Goal: Task Accomplishment & Management: Use online tool/utility

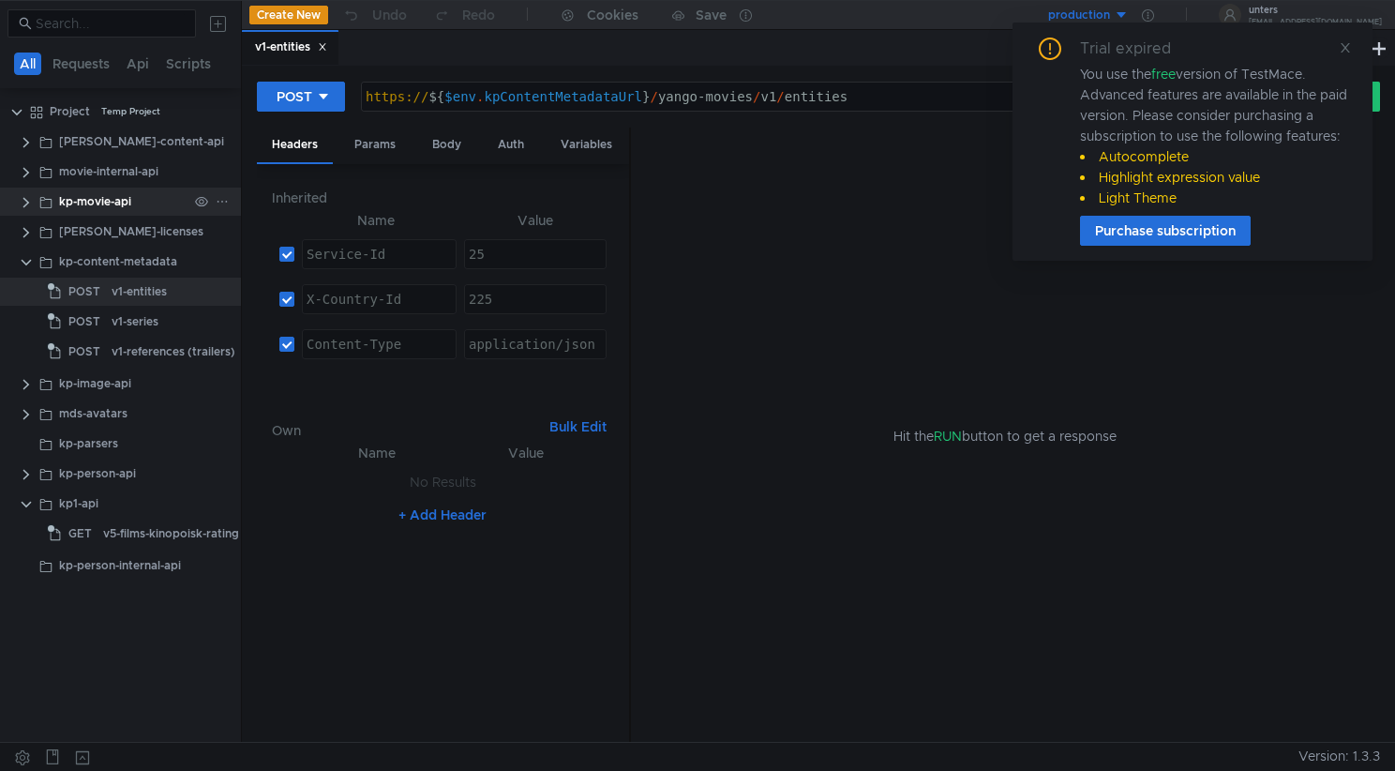
drag, startPoint x: 25, startPoint y: 257, endPoint x: 68, endPoint y: 201, distance: 70.9
click at [25, 257] on clr-icon at bounding box center [26, 262] width 15 height 15
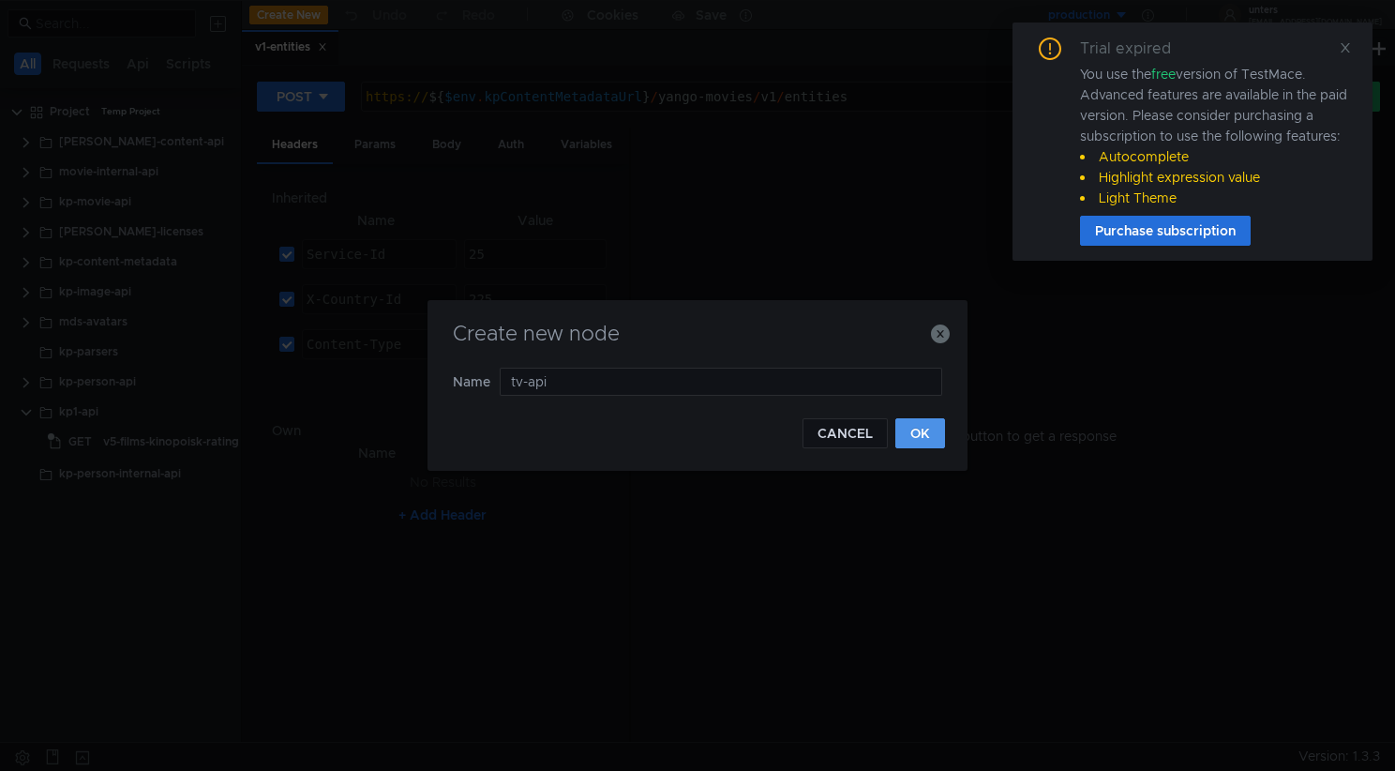
type input "tv-api"
click at [923, 444] on button "OK" at bounding box center [920, 433] width 50 height 30
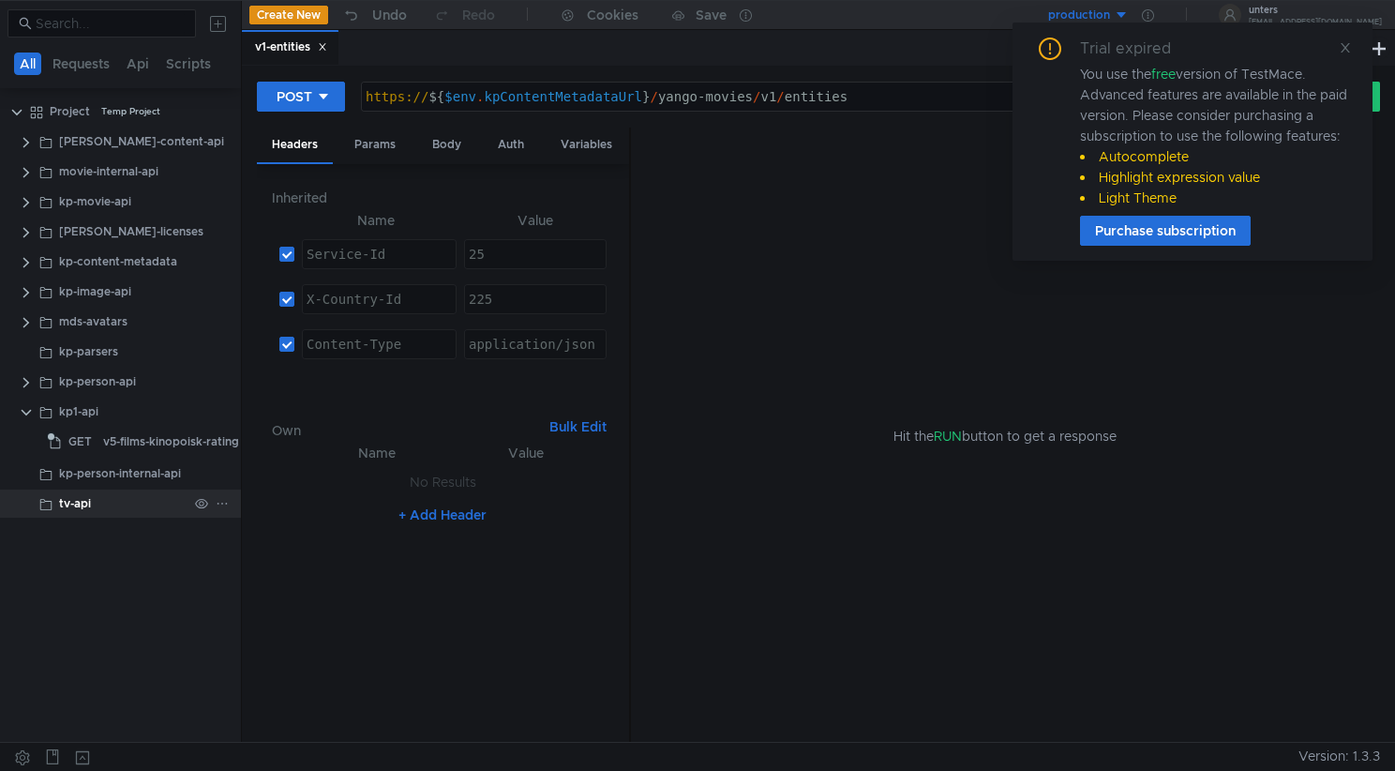
click at [87, 501] on div "tv-api" at bounding box center [75, 503] width 32 height 28
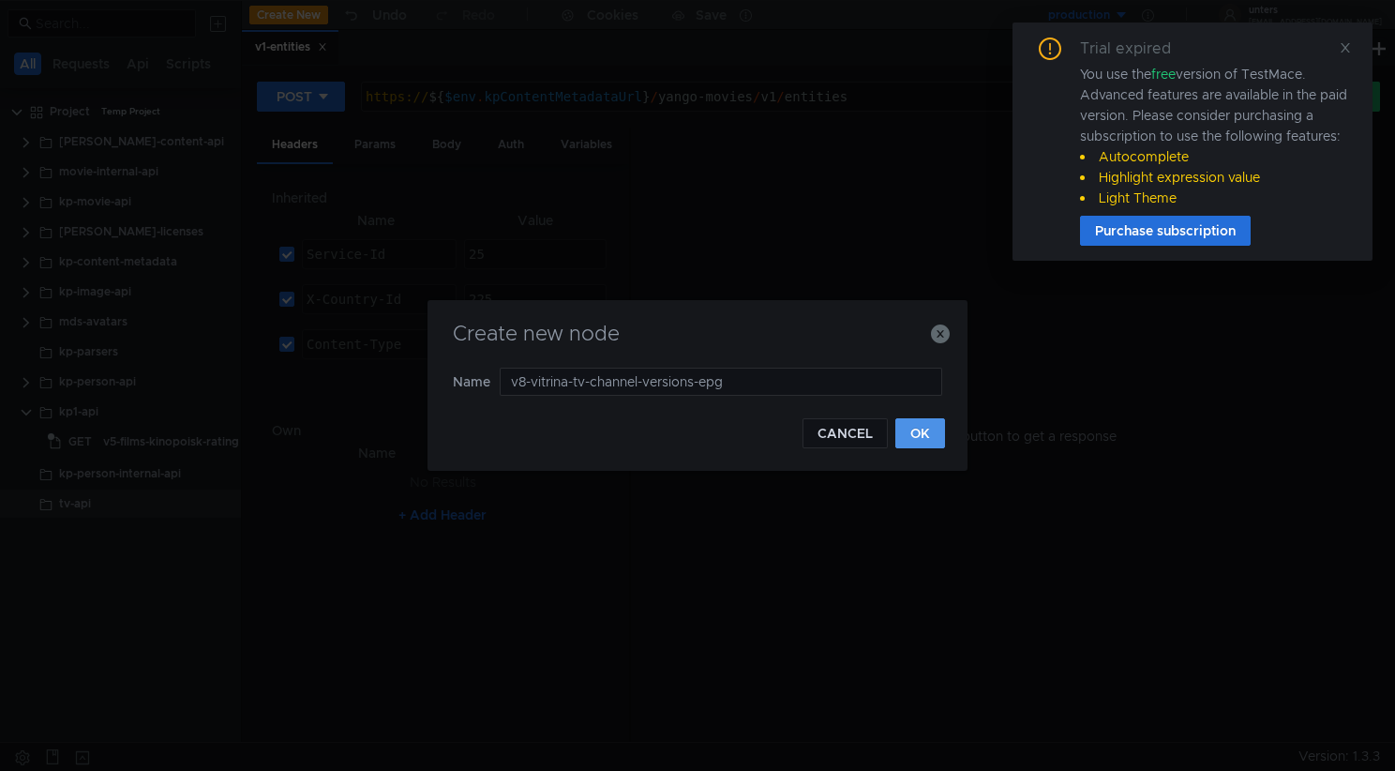
type input "v8-vitrina-tv-channel-versions-epg"
click at [918, 425] on button "OK" at bounding box center [920, 433] width 50 height 30
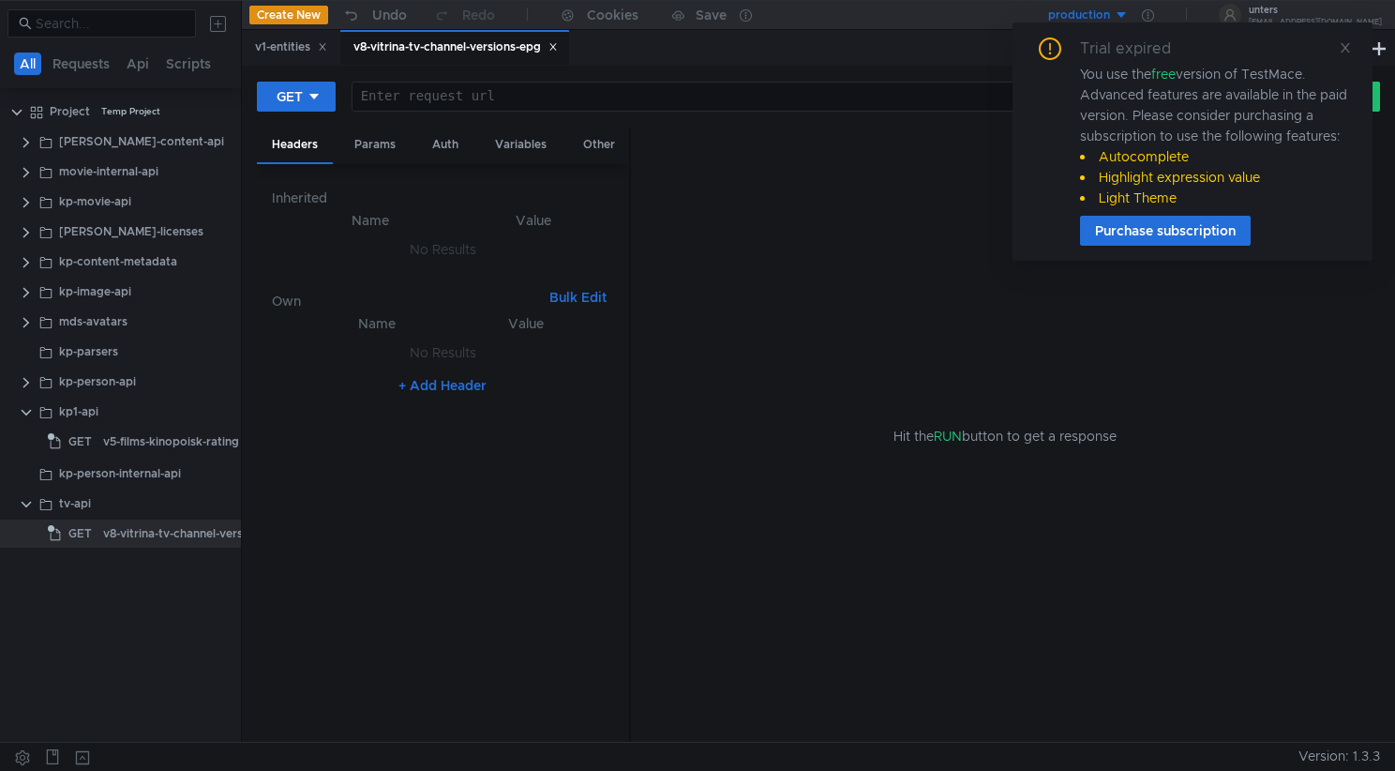
click at [494, 101] on div at bounding box center [801, 111] width 896 height 45
click at [1344, 47] on icon at bounding box center [1345, 47] width 13 height 13
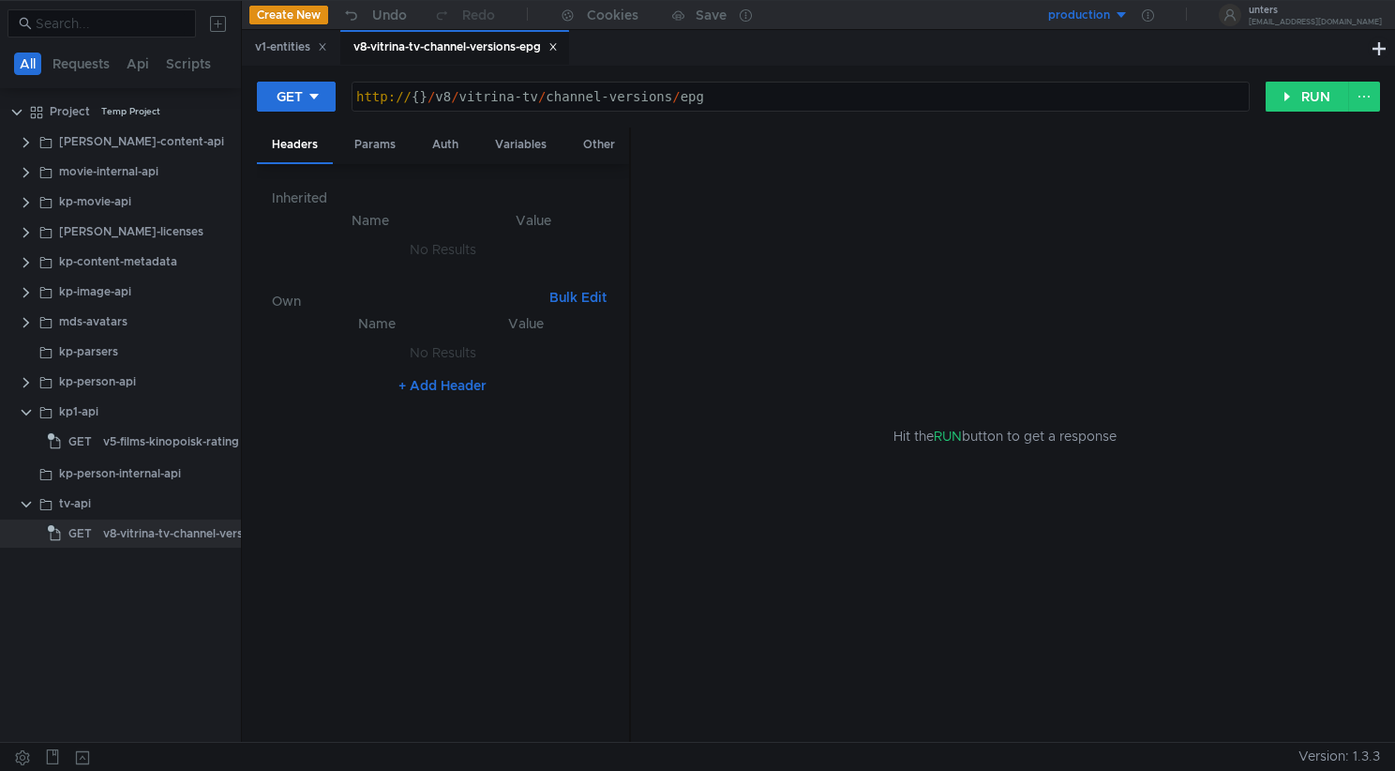
click at [737, 98] on div "http:// {} / v8 / vitrina-tv / channel-versions / epg" at bounding box center [801, 111] width 896 height 45
paste textarea "russia1"
click at [421, 93] on div "http:// {} / v8 / vitrina-tv / channel-versions / epg ? slug = russia1" at bounding box center [801, 111] width 896 height 45
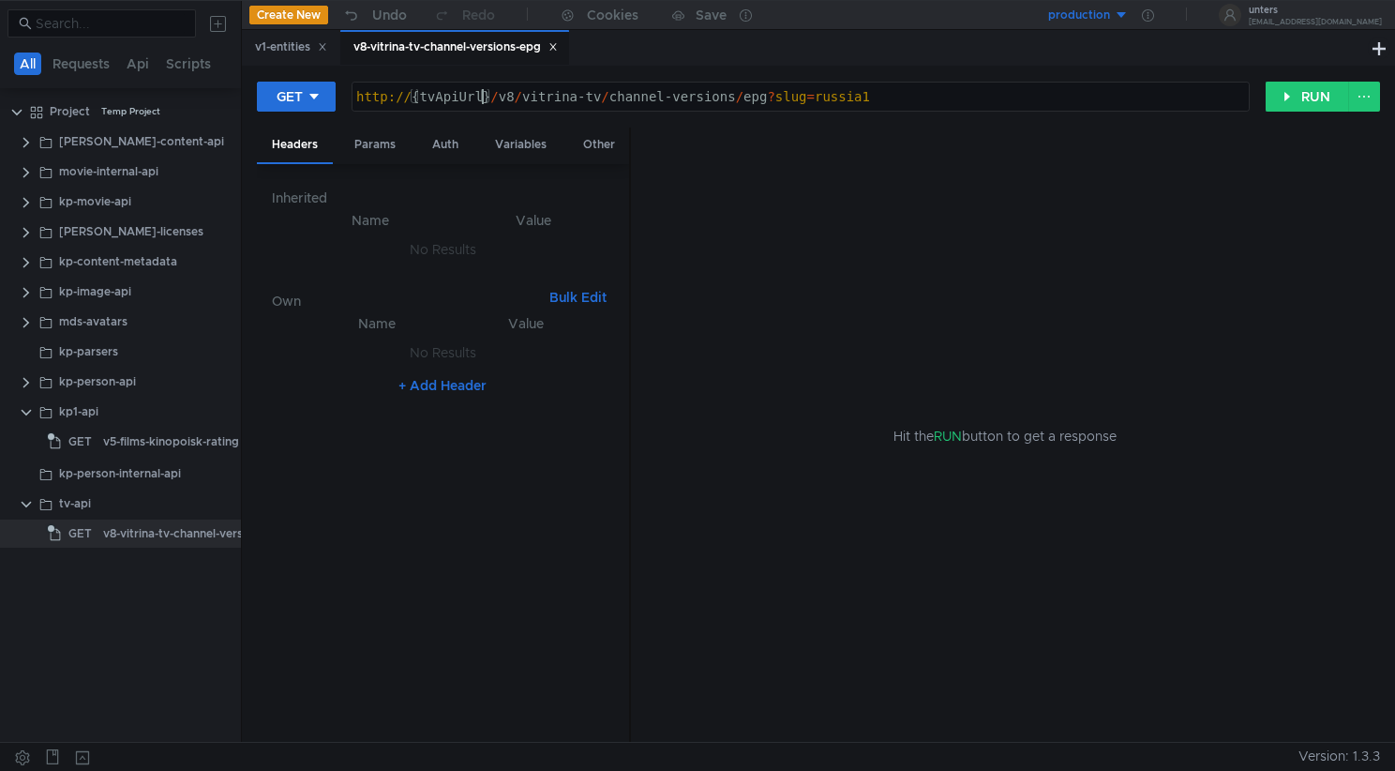
type textarea "http://{tvApiUrl}/v8/vitrina-tv/channel-versions/epg?slug=russia1"
click at [1129, 16] on button "production" at bounding box center [1064, 15] width 130 height 30
click at [1066, 146] on li "testing" at bounding box center [1093, 144] width 130 height 30
click at [1154, 18] on icon at bounding box center [1148, 15] width 12 height 12
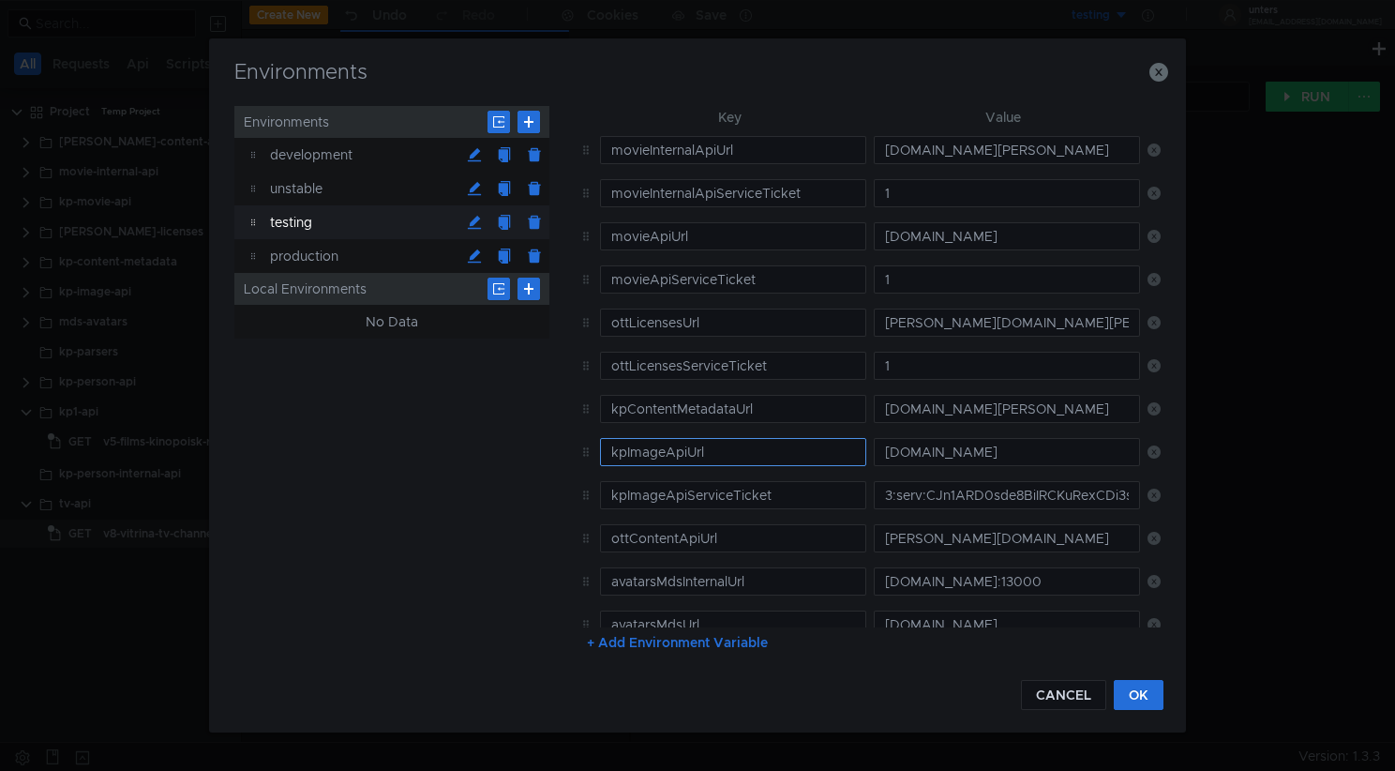
scroll to position [135, 0]
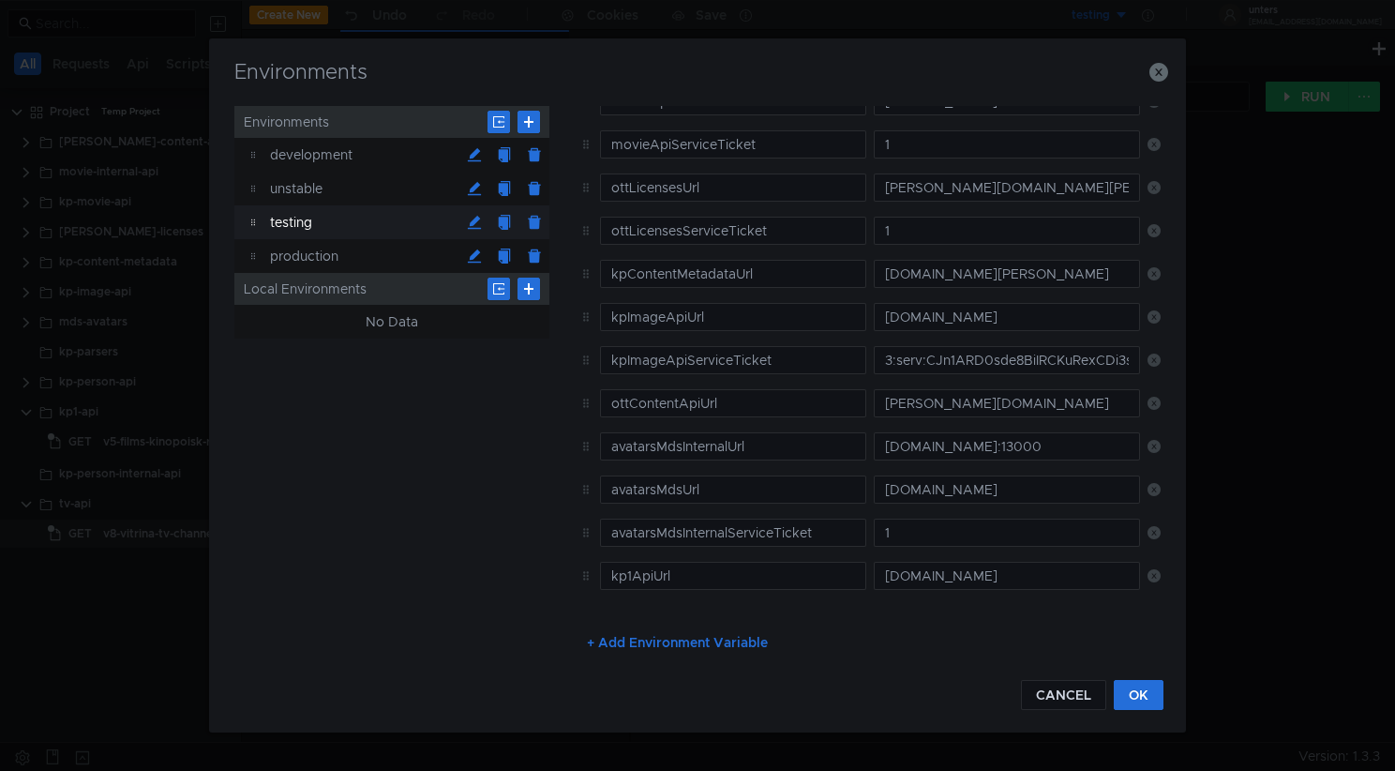
click at [694, 653] on button "+ Add Environment Variable" at bounding box center [677, 642] width 211 height 30
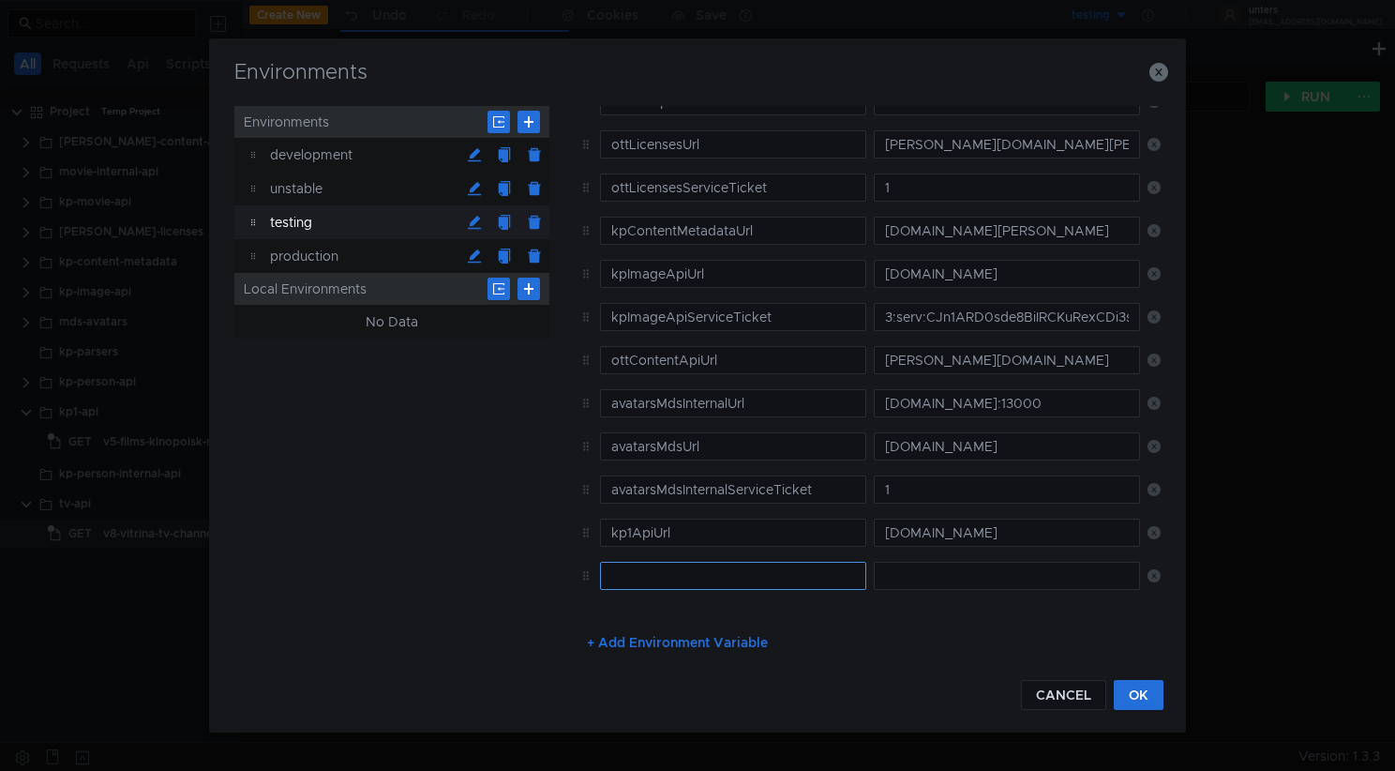
click at [655, 571] on input "text" at bounding box center [733, 576] width 266 height 28
type input "tvApiUrl"
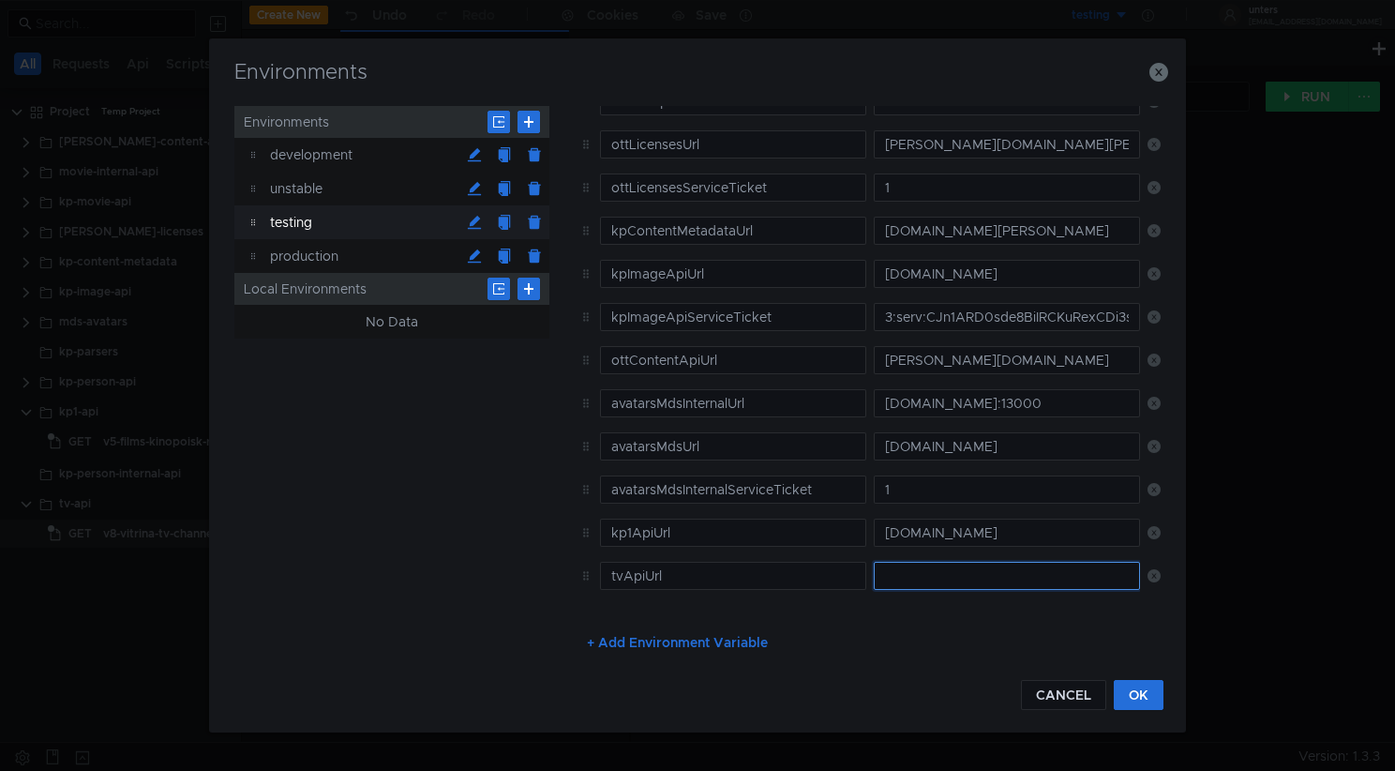
click at [937, 585] on input "text" at bounding box center [1007, 576] width 266 height 28
paste input "kp-tv-back.tst.tv.yandex.net"
type input "kp-tv-back.tst.tv.yandex.net"
click at [1136, 696] on button "OK" at bounding box center [1139, 695] width 50 height 30
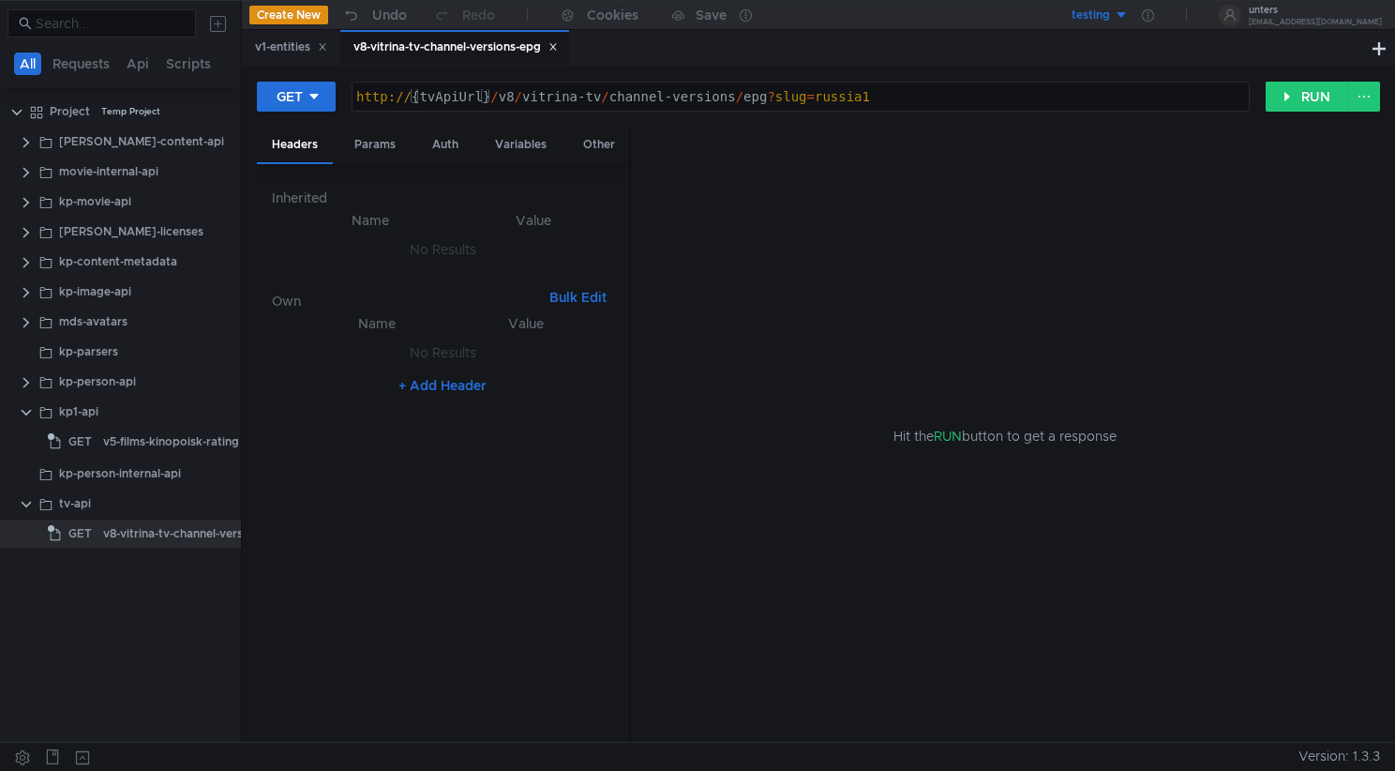
click at [891, 105] on div "http:// {tvApiUrl} / v8 / vitrina-tv / channel-versions / epg ? slug = russia1" at bounding box center [801, 111] width 896 height 45
click at [1321, 98] on button "RUN" at bounding box center [1307, 97] width 83 height 30
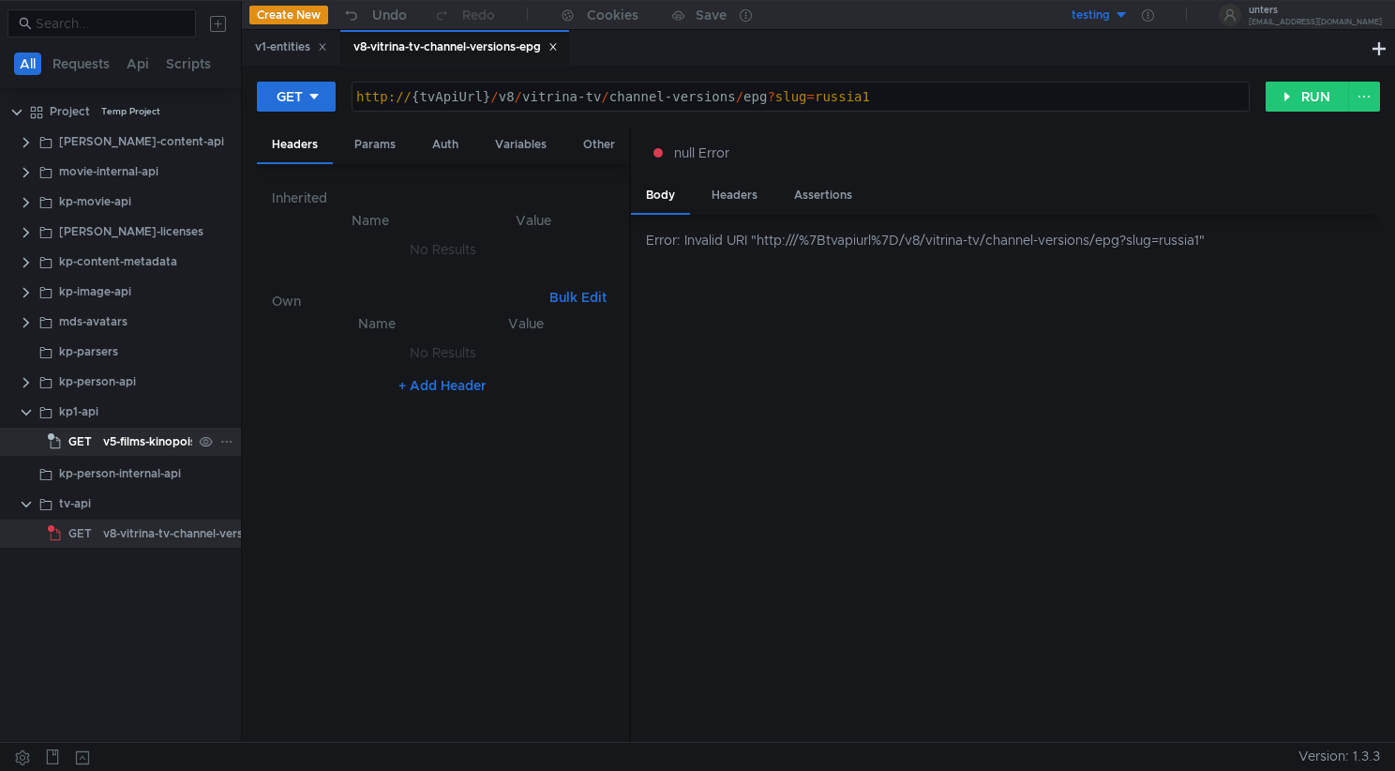
click at [146, 444] on div "v5-films-kinopoisk-rating" at bounding box center [171, 442] width 136 height 28
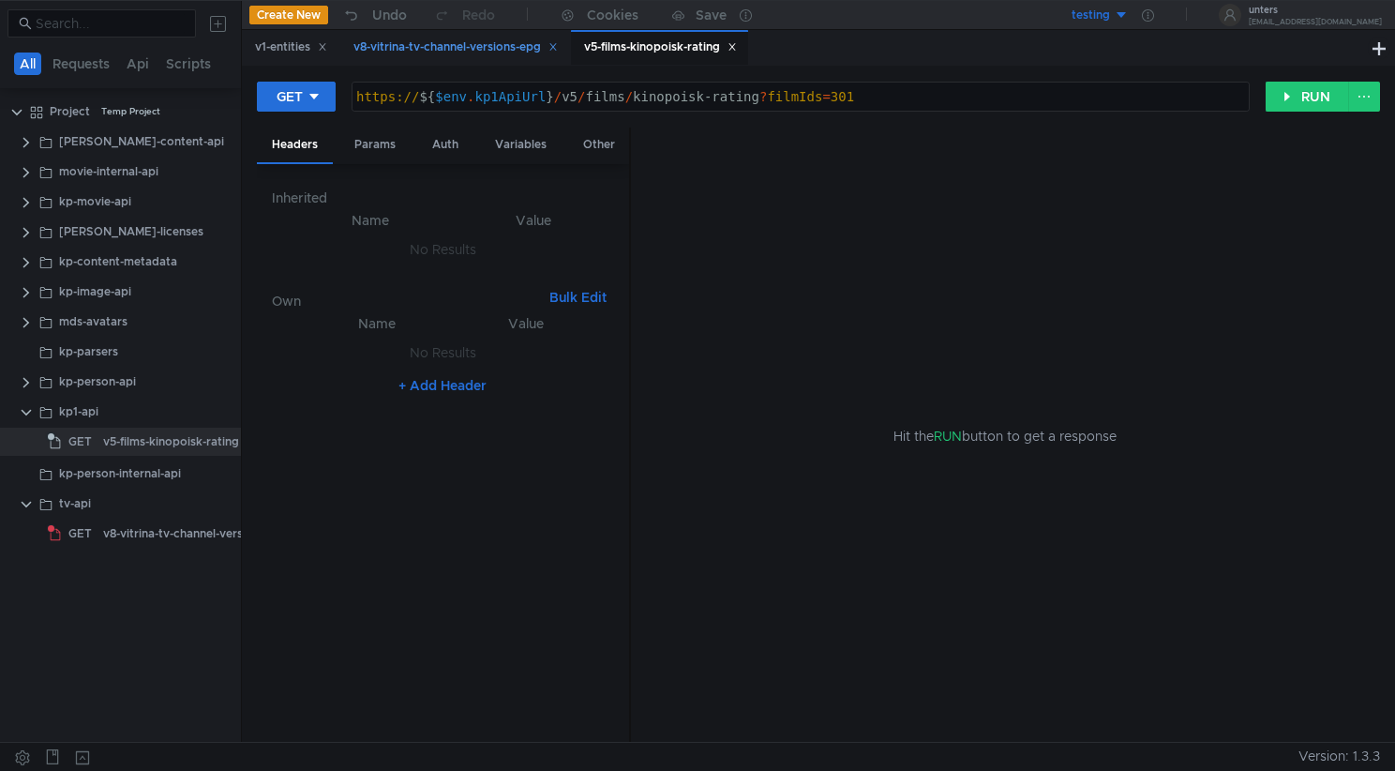
click at [492, 39] on div "v8-vitrina-tv-channel-versions-epg" at bounding box center [455, 48] width 204 height 20
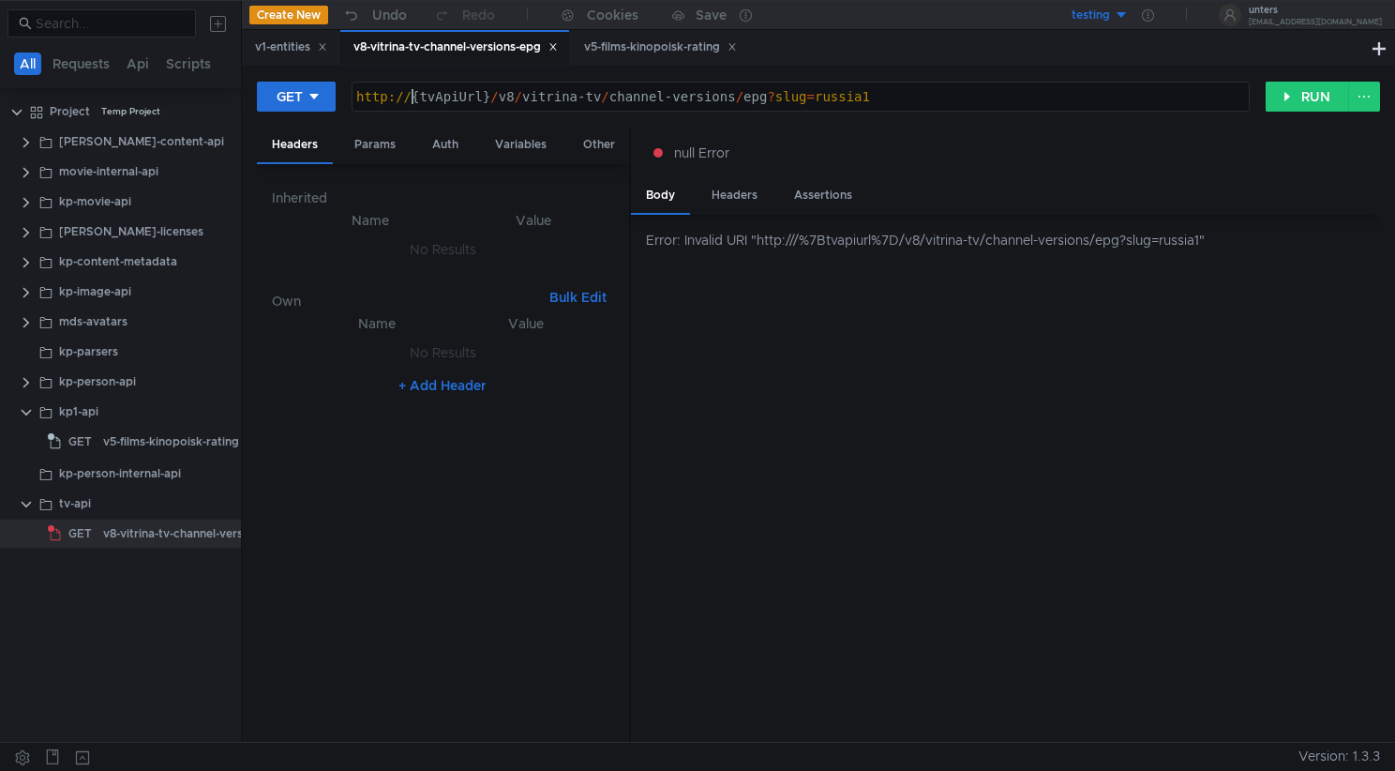
click at [414, 93] on div "http:// {tvApiUrl} / v8 / vitrina-tv / channel-versions / epg ? slug = russia1" at bounding box center [801, 111] width 896 height 45
click at [427, 96] on div "http:// ${ tvApiUrl } / v8 / vitrina-tv / channel-versions / epg ? slug = russi…" at bounding box center [801, 111] width 896 height 45
type textarea "http://${$env.tvApiUrl}/v8/vitrina-tv/channel-versions/epg?slug=russia1"
click at [1295, 106] on button "RUN" at bounding box center [1307, 97] width 83 height 30
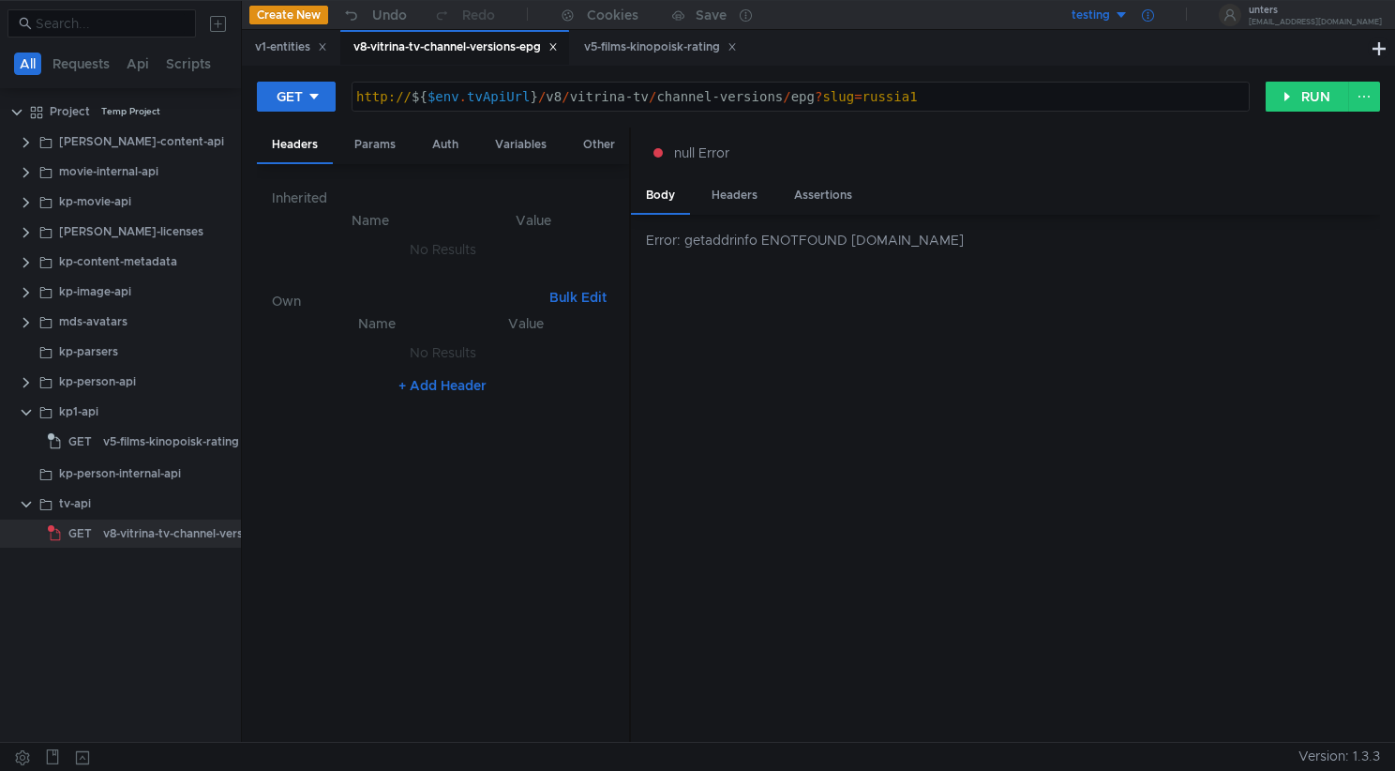
click at [1154, 11] on icon at bounding box center [1148, 15] width 12 height 12
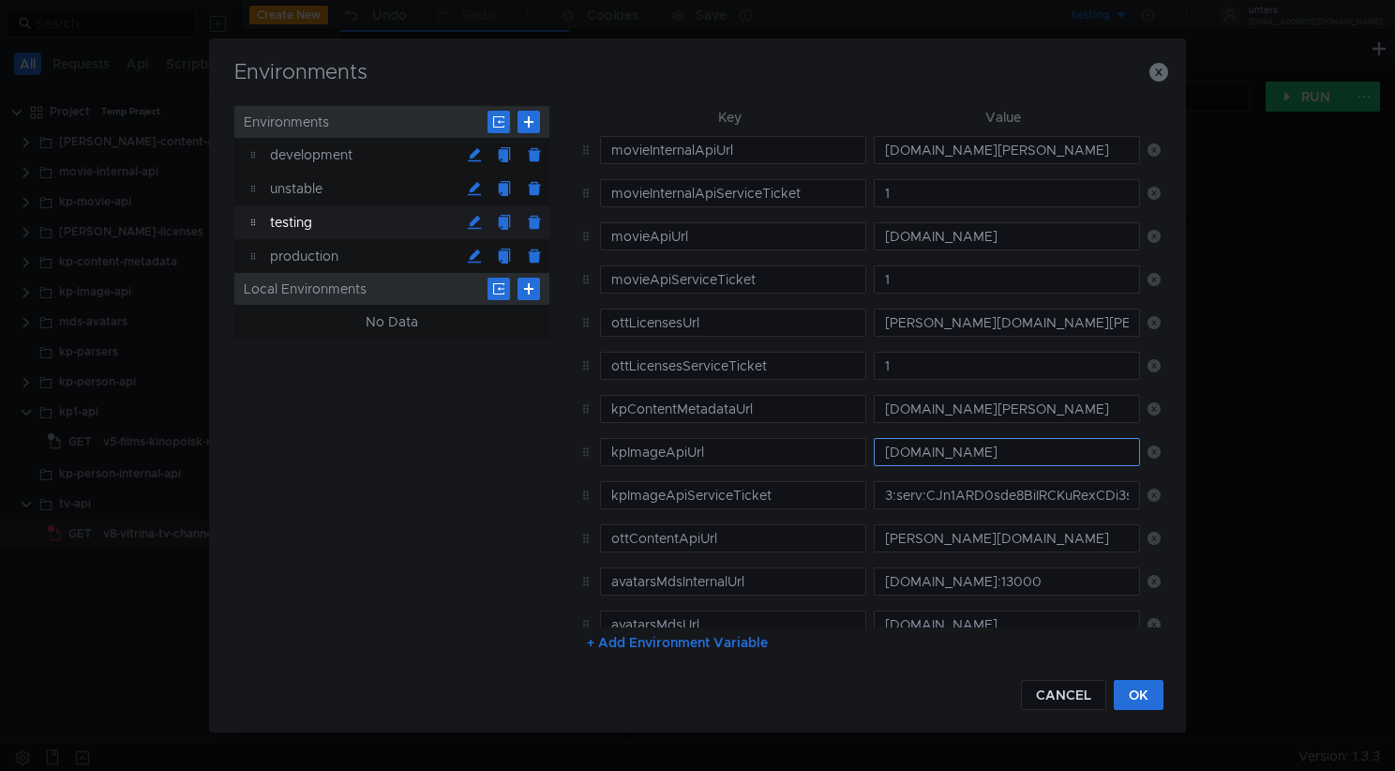
scroll to position [178, 0]
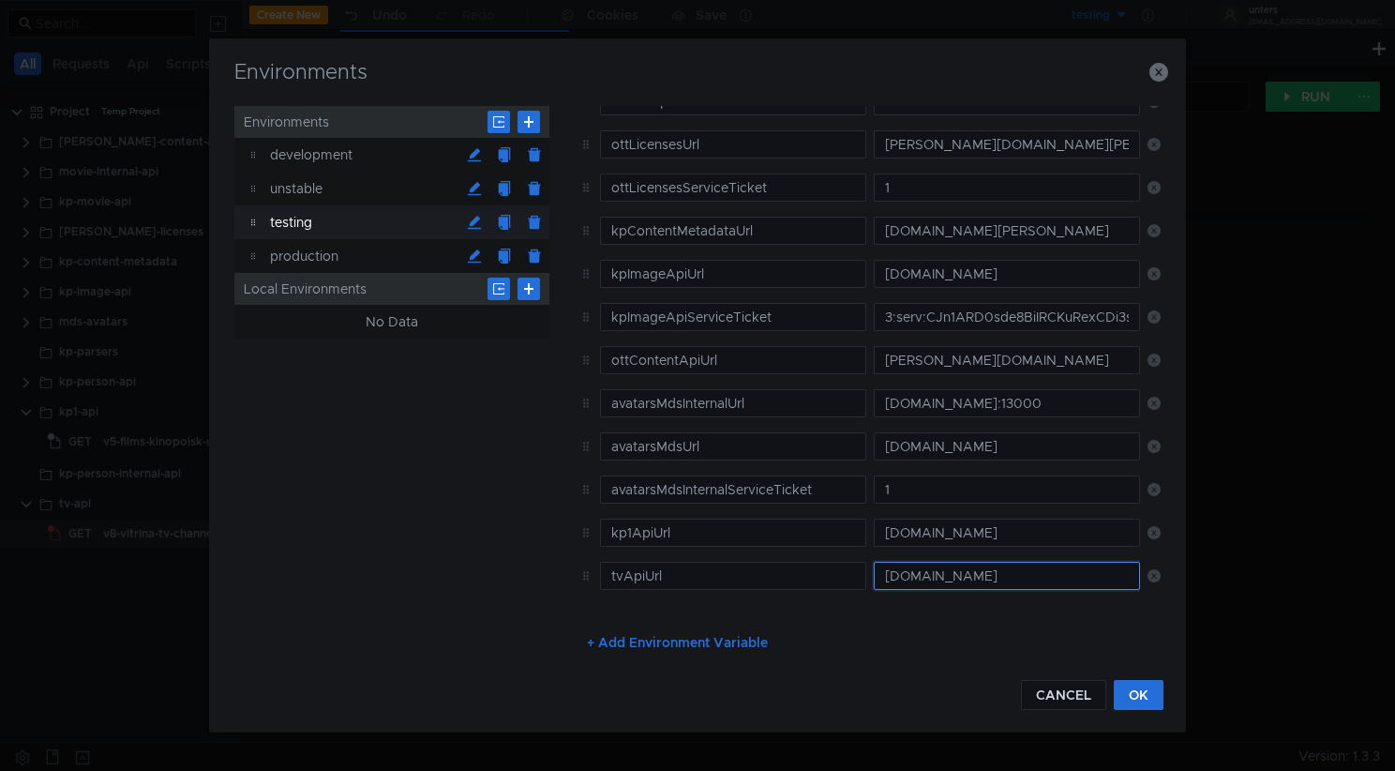
click at [982, 573] on input "kp-tv-back.tst.tv.yandex.net" at bounding box center [1007, 576] width 266 height 28
drag, startPoint x: 1072, startPoint y: 581, endPoint x: 819, endPoint y: 577, distance: 252.2
click at [819, 577] on tr "tvApiUrl kp-tv-back.tst.tv.yandex.net" at bounding box center [866, 575] width 589 height 43
paste input "tif4mzsovcuemkon.sas.yp-c"
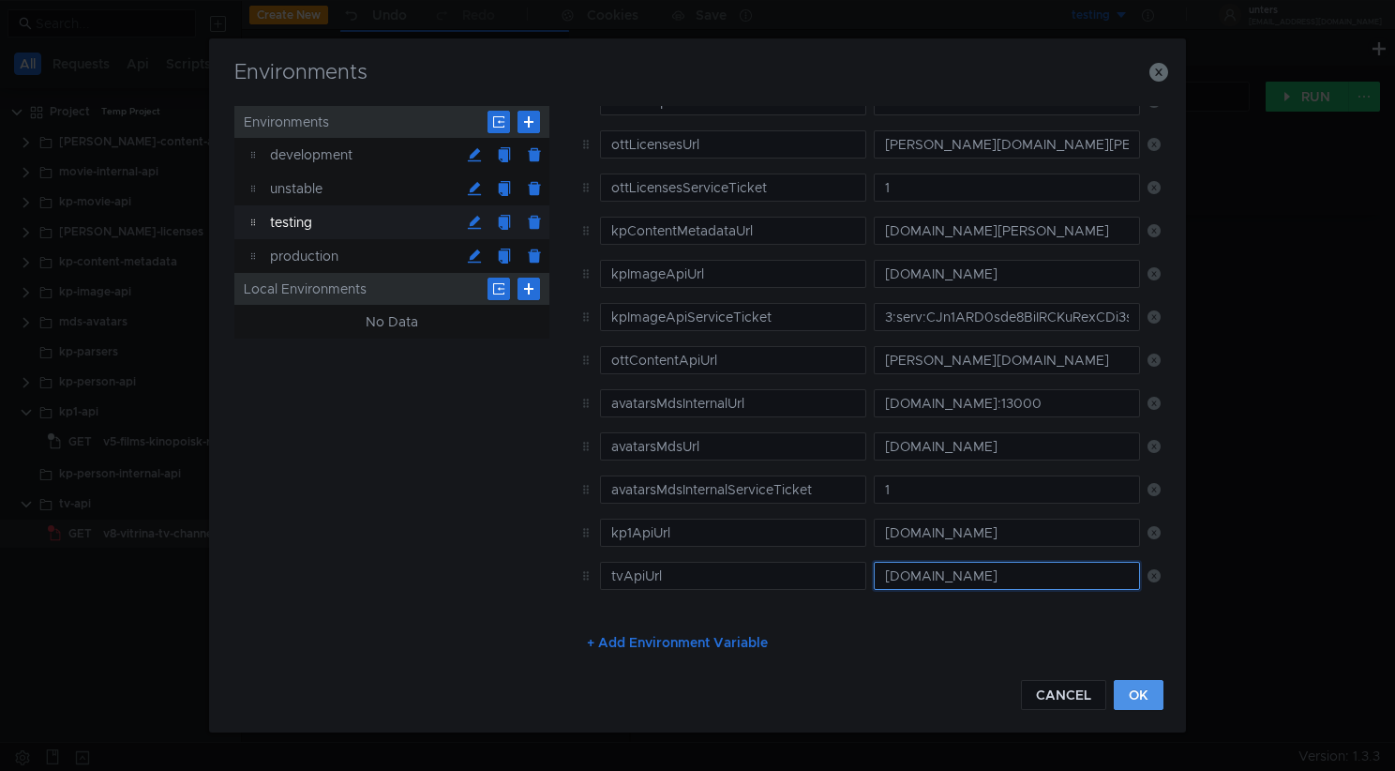
type input "tif4mzsovcuemkon.sas.yp-c.yandex.net"
click at [1129, 699] on button "OK" at bounding box center [1139, 695] width 50 height 30
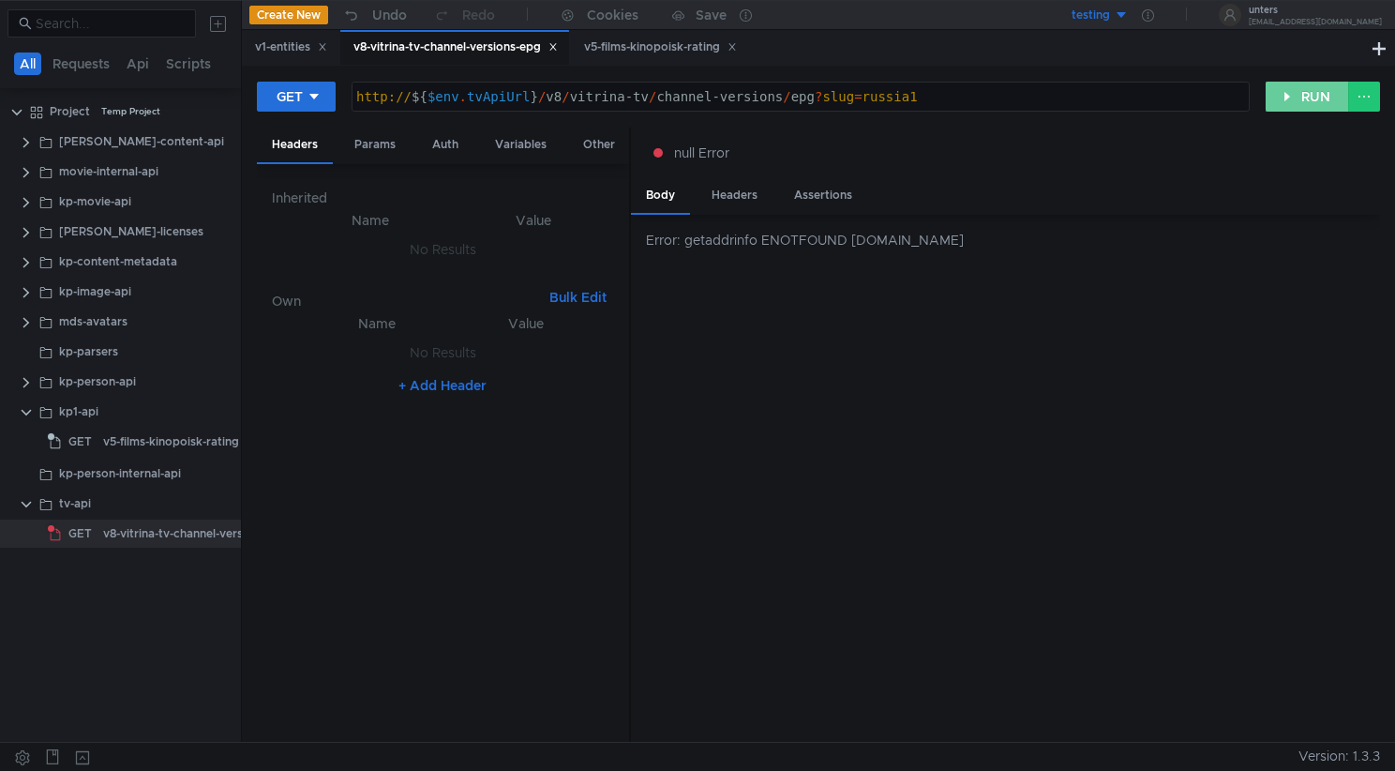
click at [1296, 102] on button "RUN" at bounding box center [1307, 97] width 83 height 30
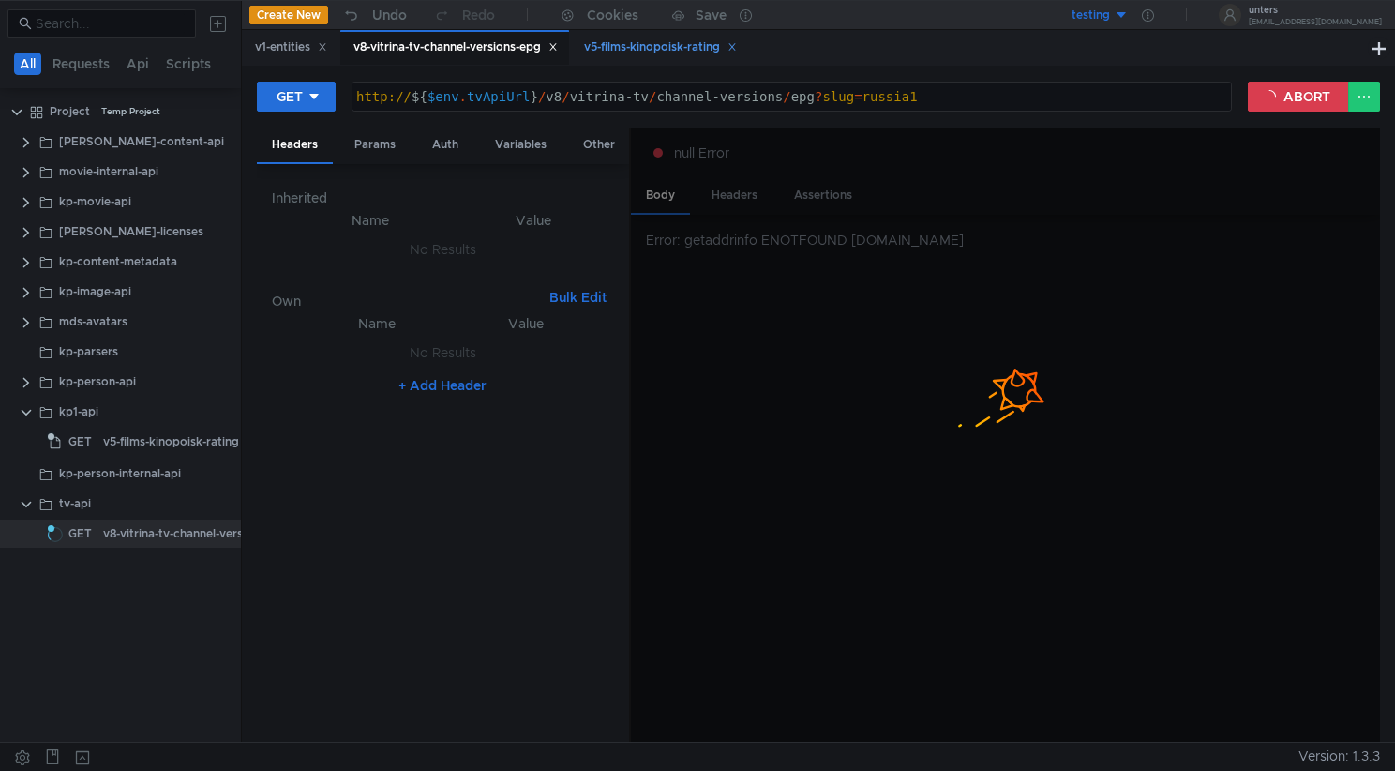
click at [655, 53] on div "v5-films-kinopoisk-rating" at bounding box center [660, 48] width 153 height 20
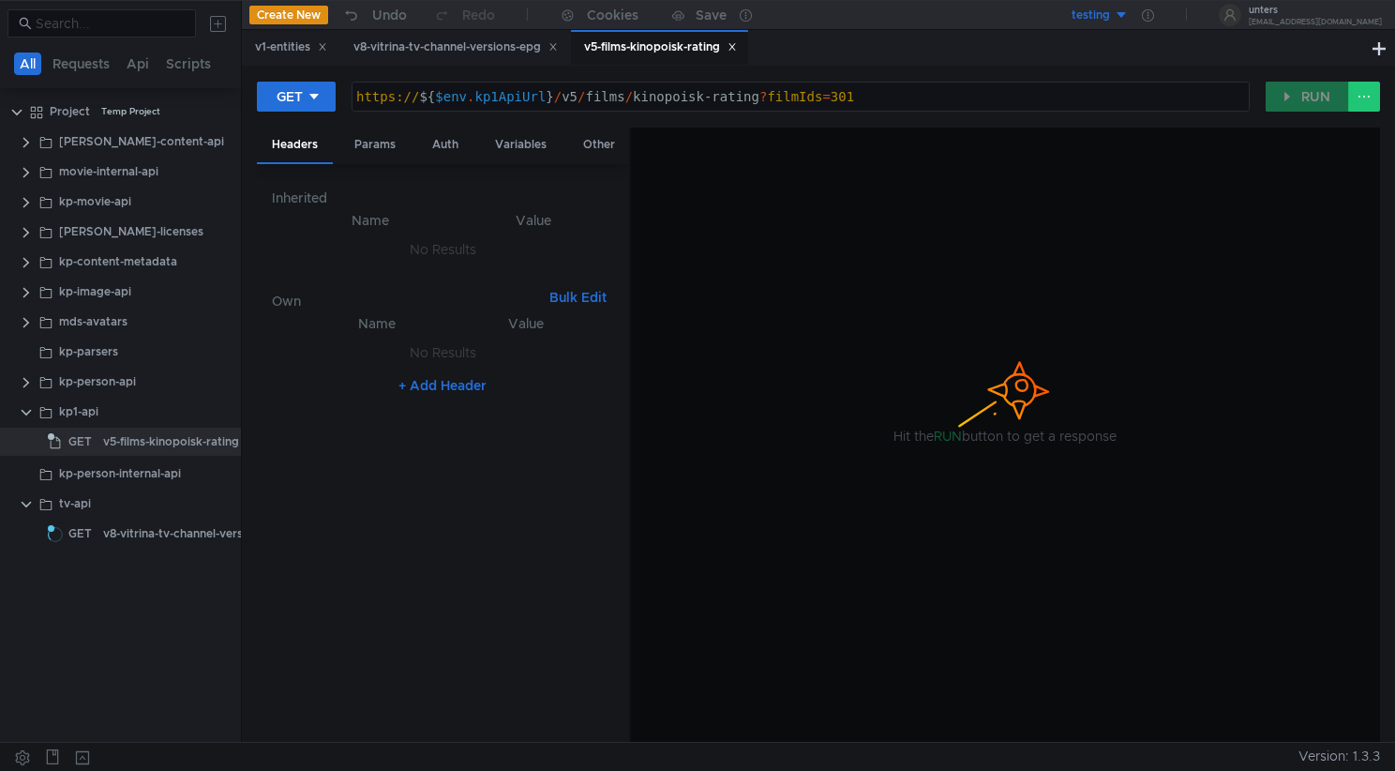
click at [735, 48] on icon at bounding box center [731, 47] width 7 height 7
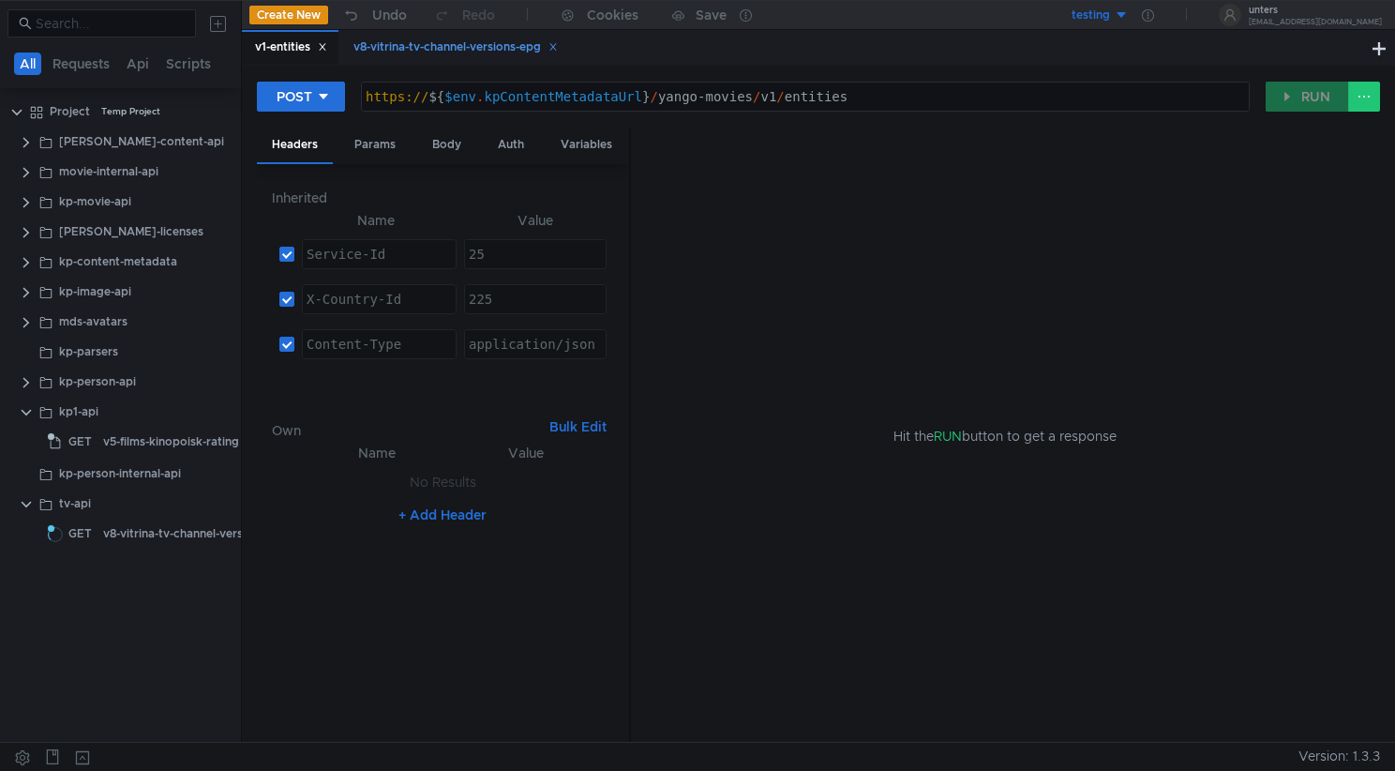
click at [521, 55] on div "v8-vitrina-tv-channel-versions-epg" at bounding box center [455, 48] width 204 height 20
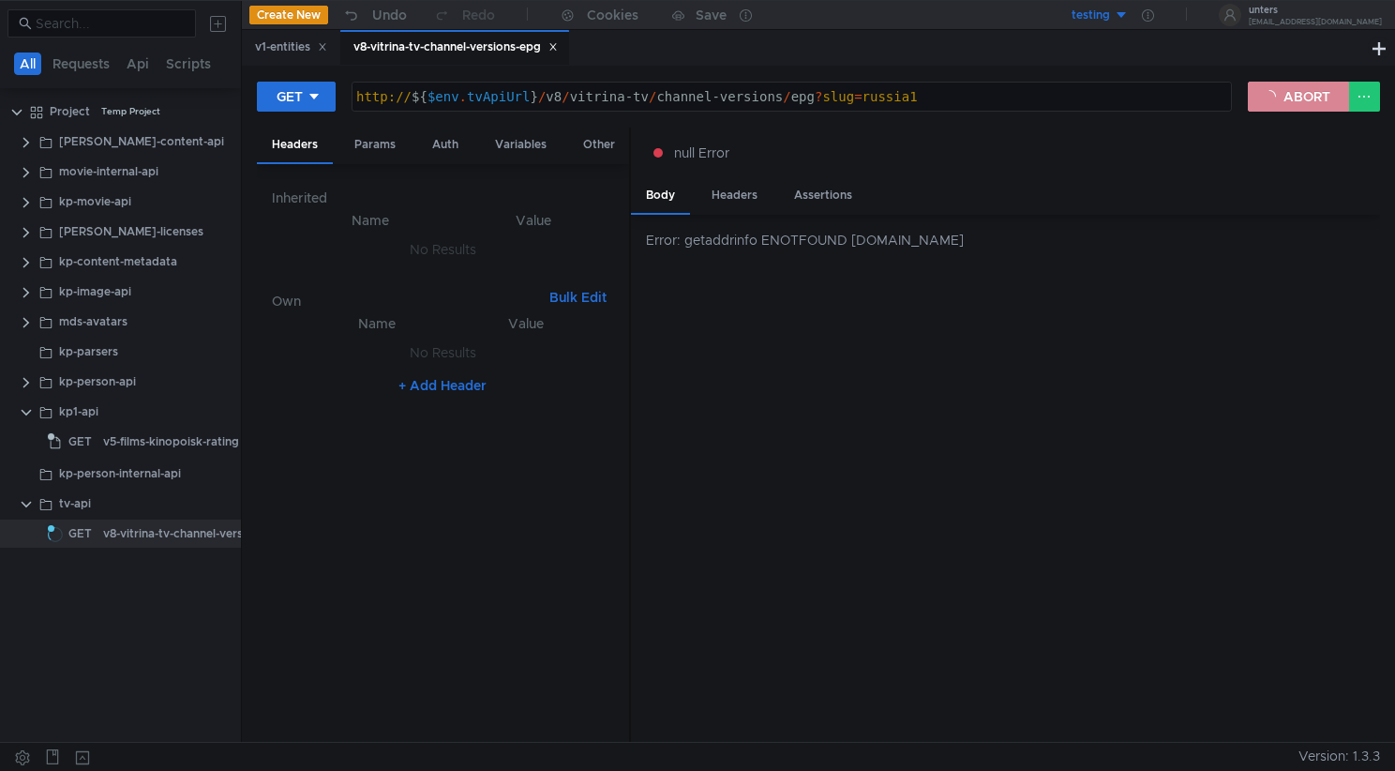
click at [1327, 108] on button "ABORT" at bounding box center [1298, 97] width 101 height 30
click at [1167, 3] on div at bounding box center [1148, 15] width 38 height 30
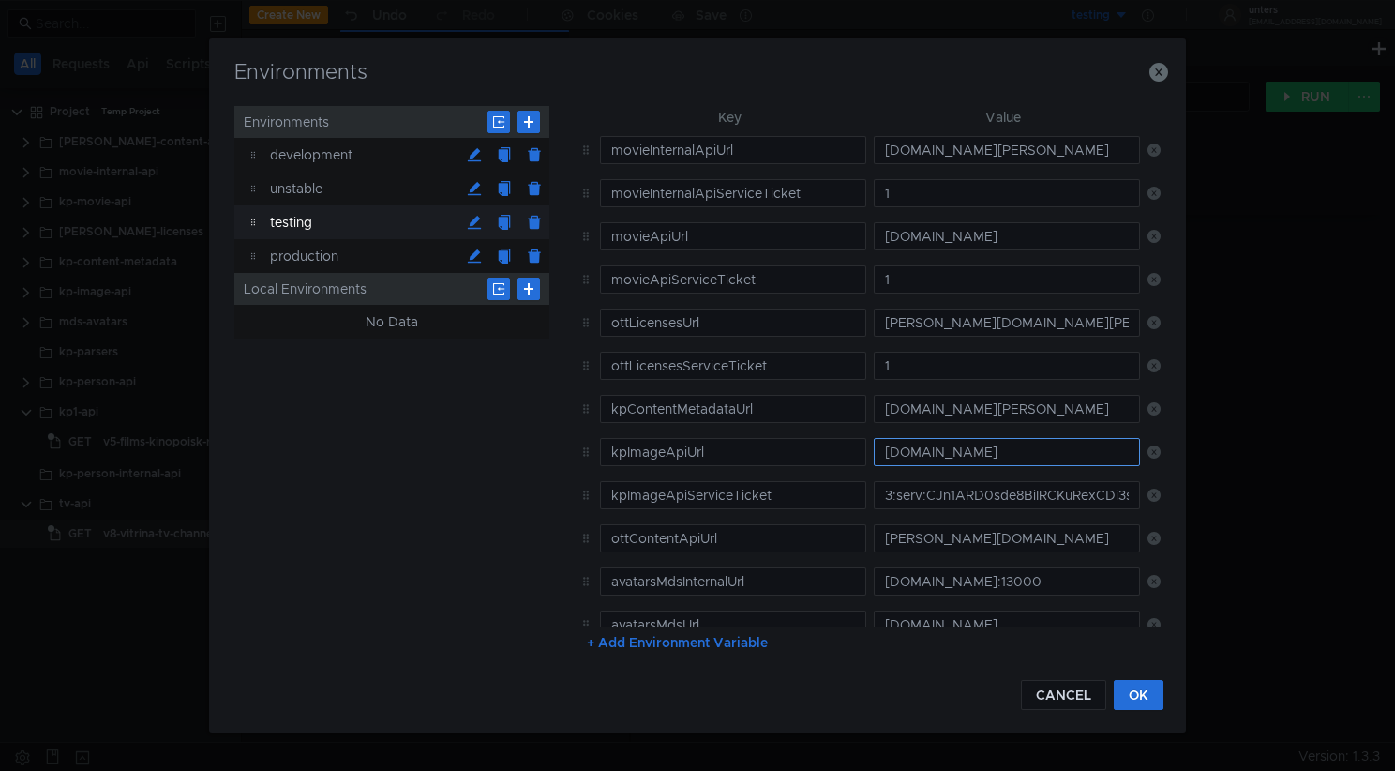
scroll to position [178, 0]
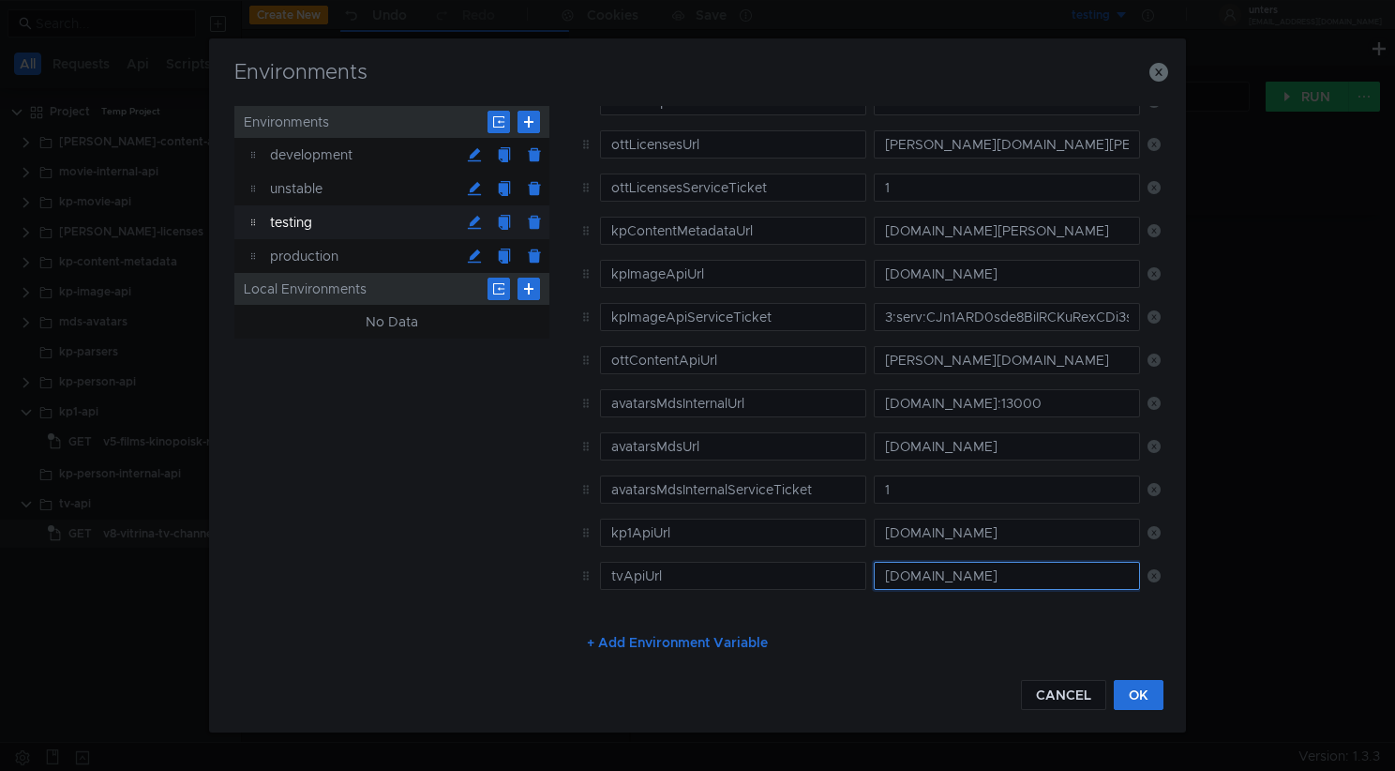
click at [943, 583] on input "tif4mzsovcuemkon.sas.yp-c.yandex.net" at bounding box center [1007, 576] width 266 height 28
paste input "v-back.tst.tv.yandex.net"
type input "tv-back.tst.tv.yandex.net.sas.yp-c.yandex.net"
click at [1014, 566] on input "tv-back.tst.tv.yandex.net.sas.yp-c.yandex.net" at bounding box center [1007, 576] width 266 height 28
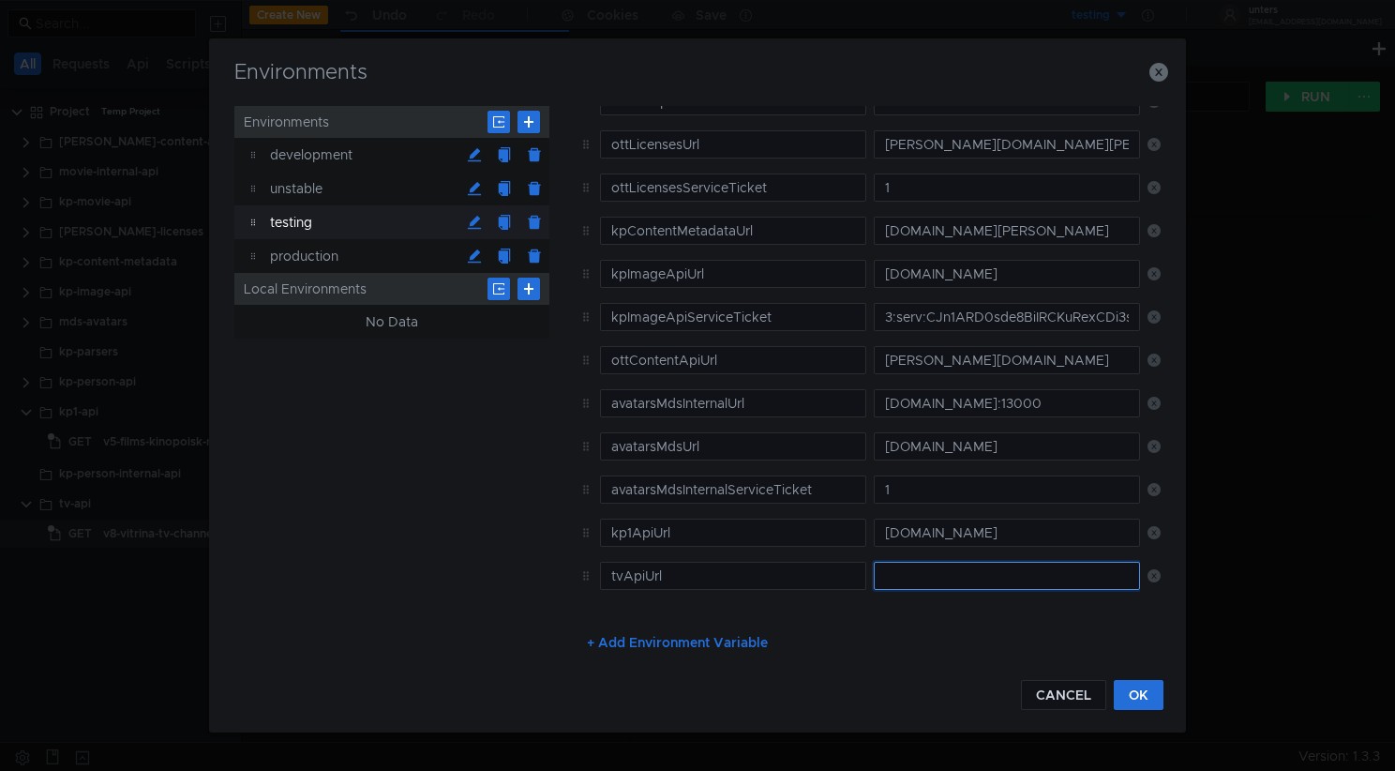
scroll to position [0, 0]
paste input "tv-back.tst.tv.yandex.net"
type input "tv-back.tst.tv.yandex.net"
click at [1143, 694] on button "OK" at bounding box center [1139, 695] width 50 height 30
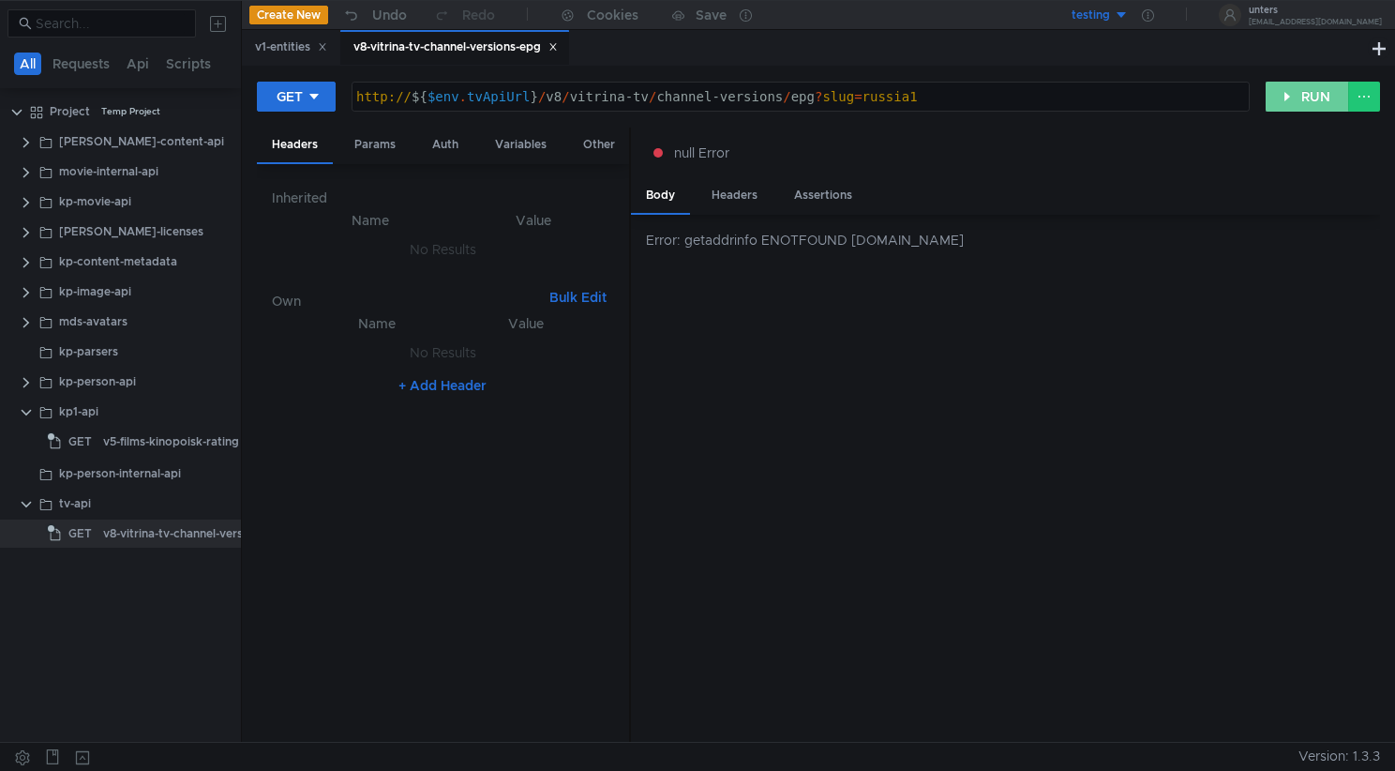
click at [1292, 98] on button "RUN" at bounding box center [1307, 97] width 83 height 30
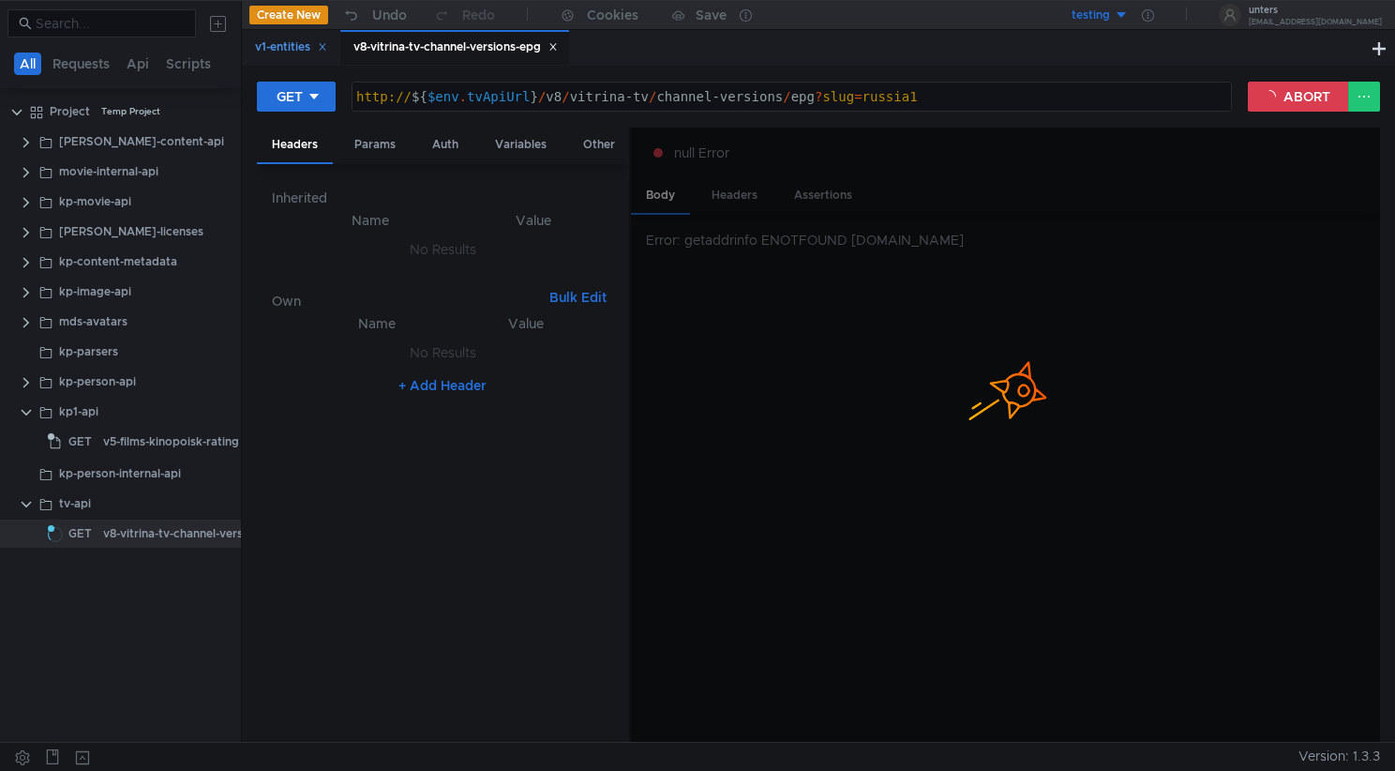
click at [293, 53] on div "v1-entities" at bounding box center [291, 48] width 72 height 20
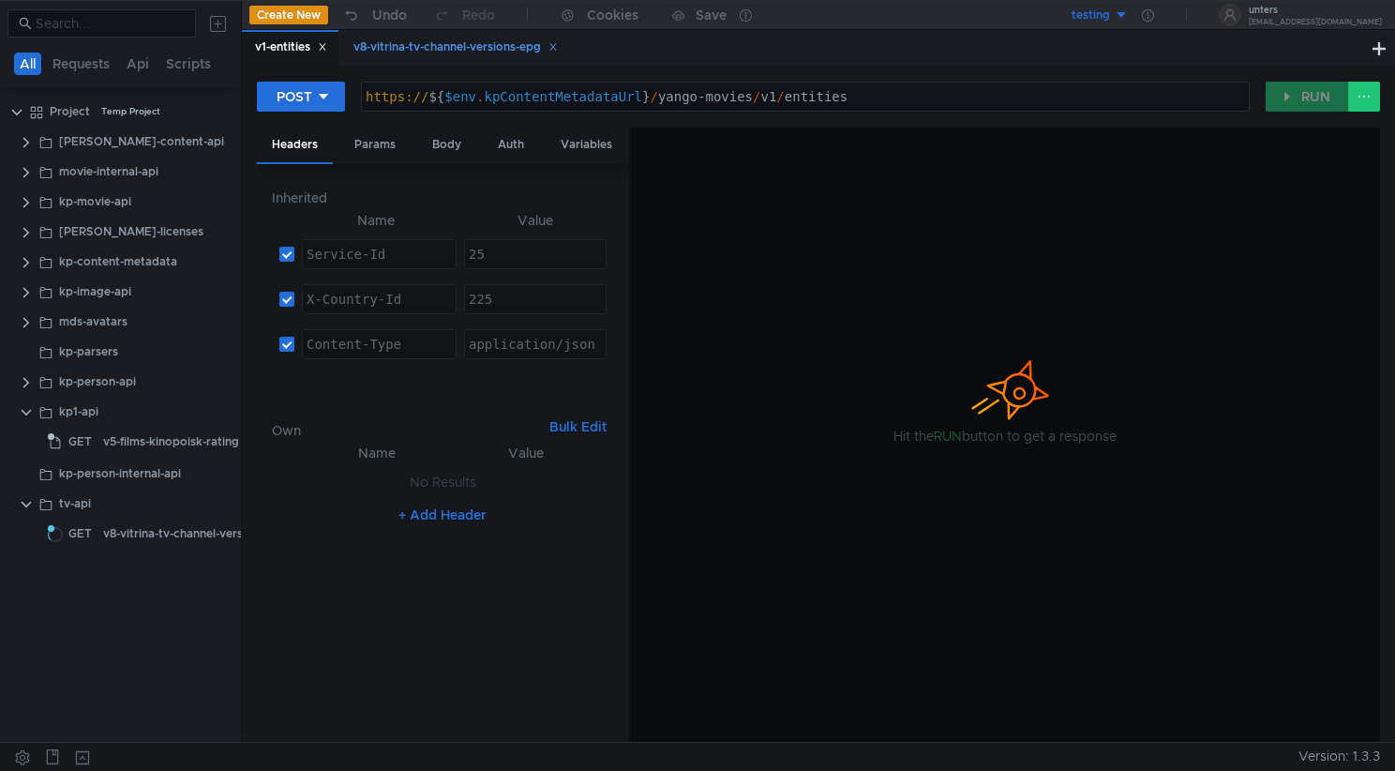
click at [413, 54] on div "v8-vitrina-tv-channel-versions-epg" at bounding box center [455, 48] width 204 height 20
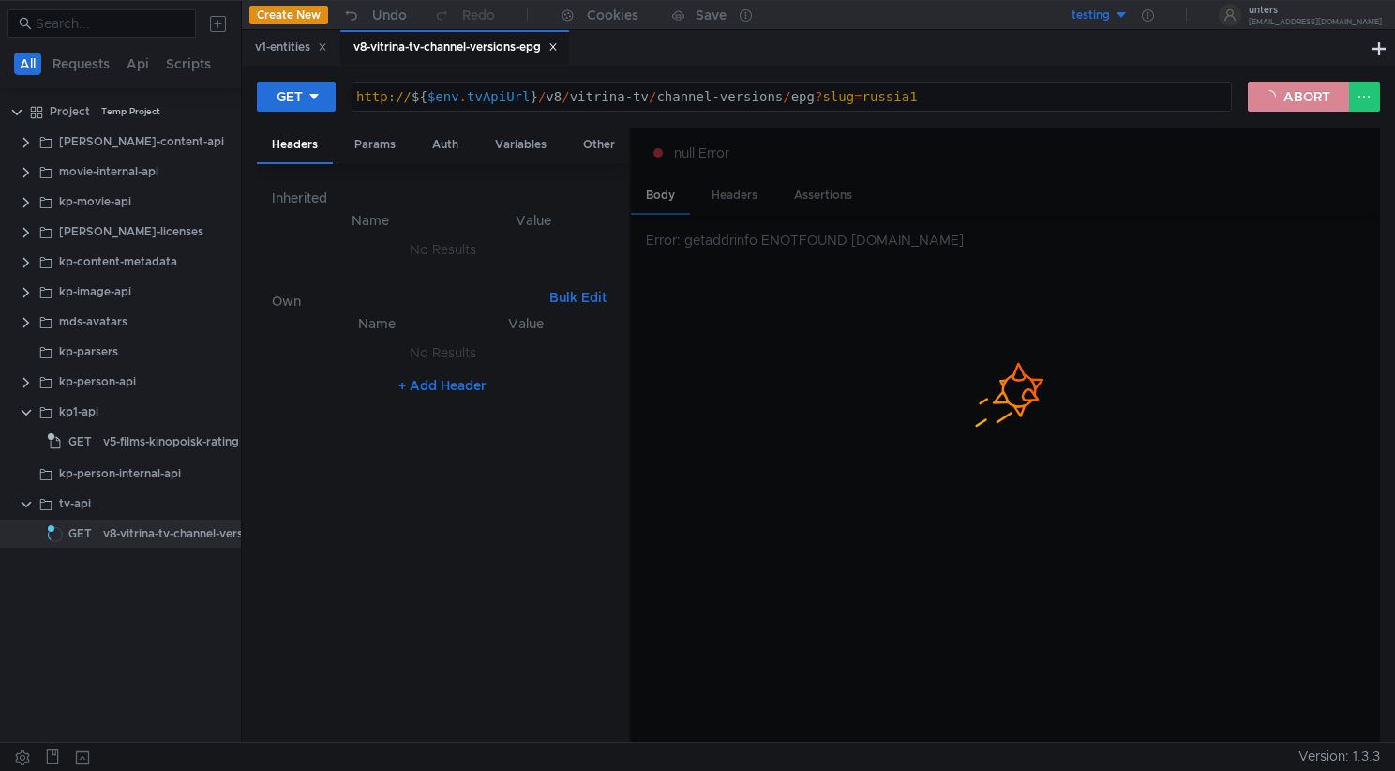
click at [1271, 99] on button "ABORT" at bounding box center [1298, 97] width 101 height 30
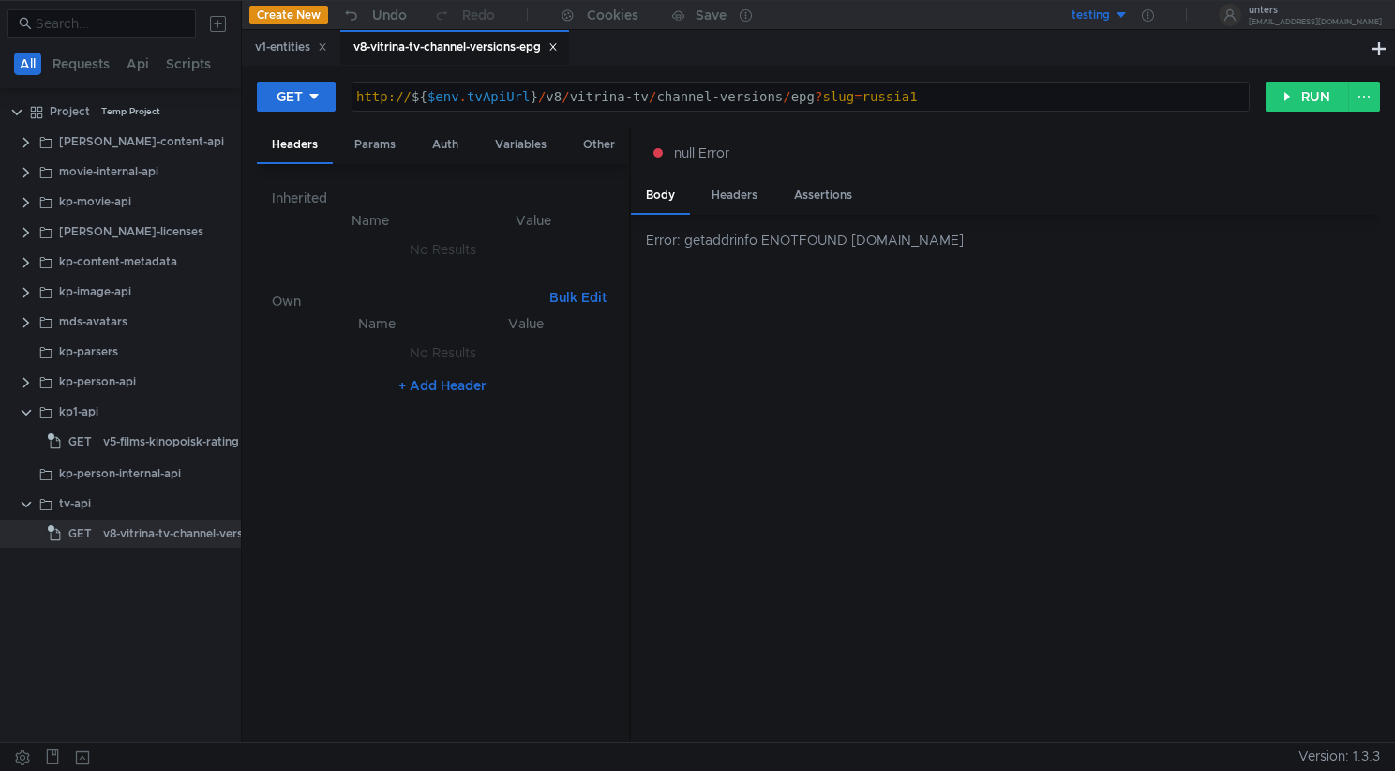
click at [388, 99] on div "http:// ${ $env . tvApiUrl } / v8 / vitrina-tv / channel-versions / epg ? slug …" at bounding box center [801, 111] width 896 height 45
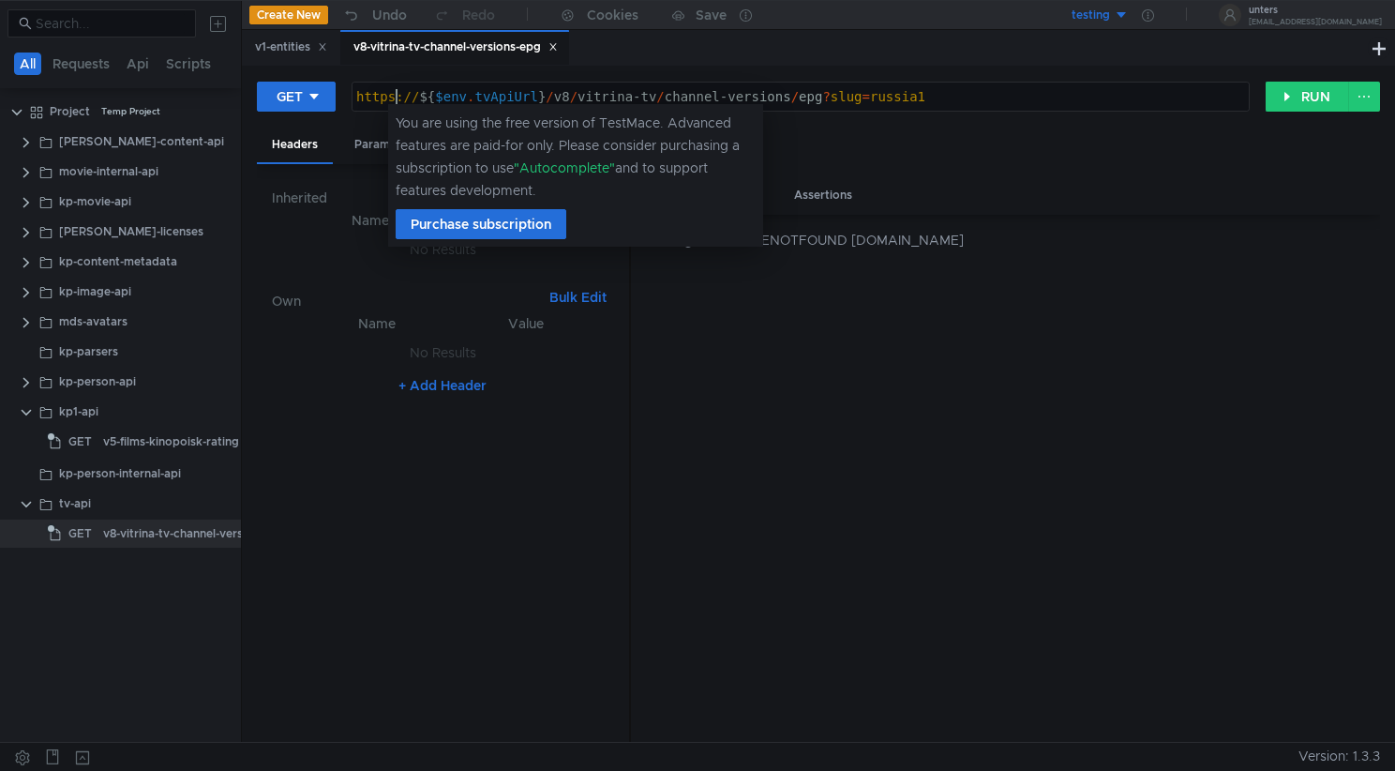
scroll to position [0, 3]
type textarea "https://${$env.tvApiUrl}/v8/vitrina-tv/channel-versions/epg?slug=russia1"
click at [1297, 92] on button "RUN" at bounding box center [1307, 97] width 83 height 30
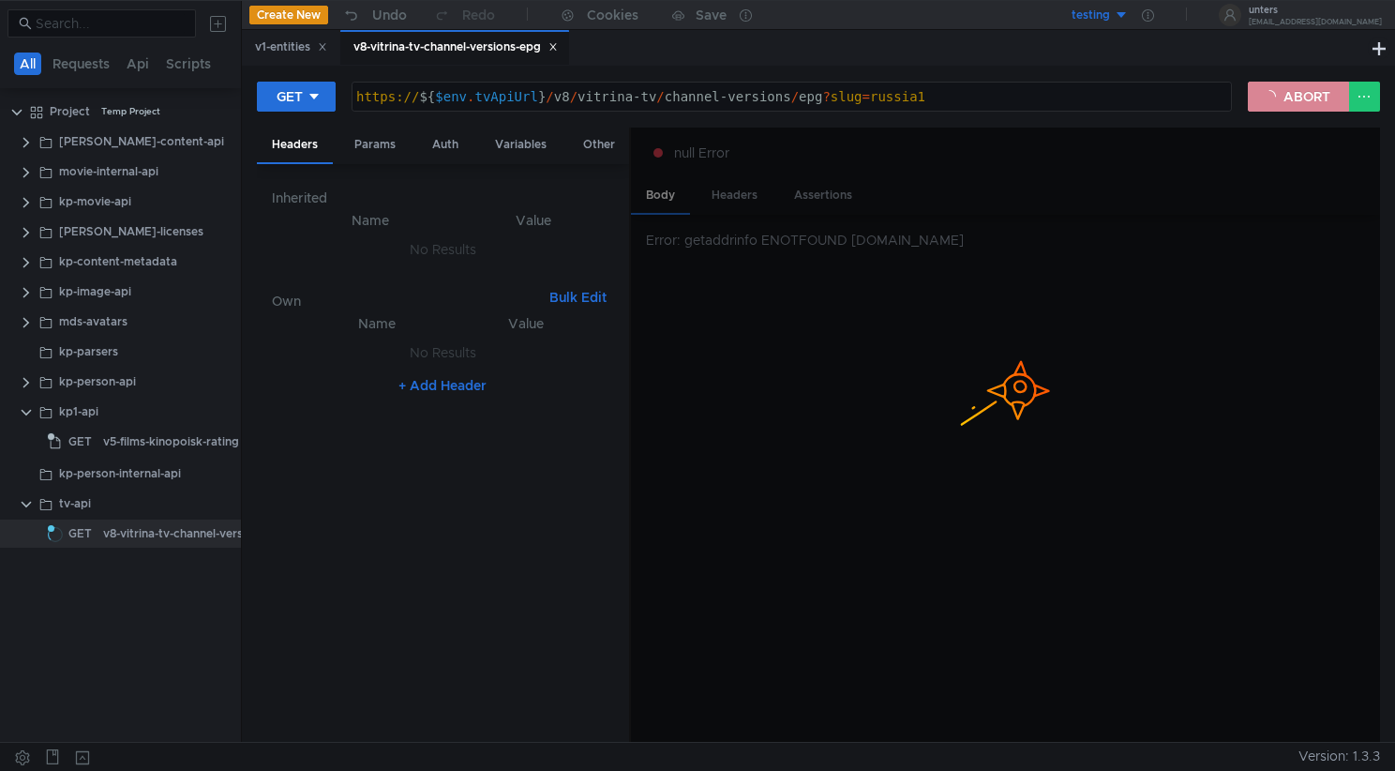
click at [1262, 105] on button "ABORT" at bounding box center [1298, 97] width 101 height 30
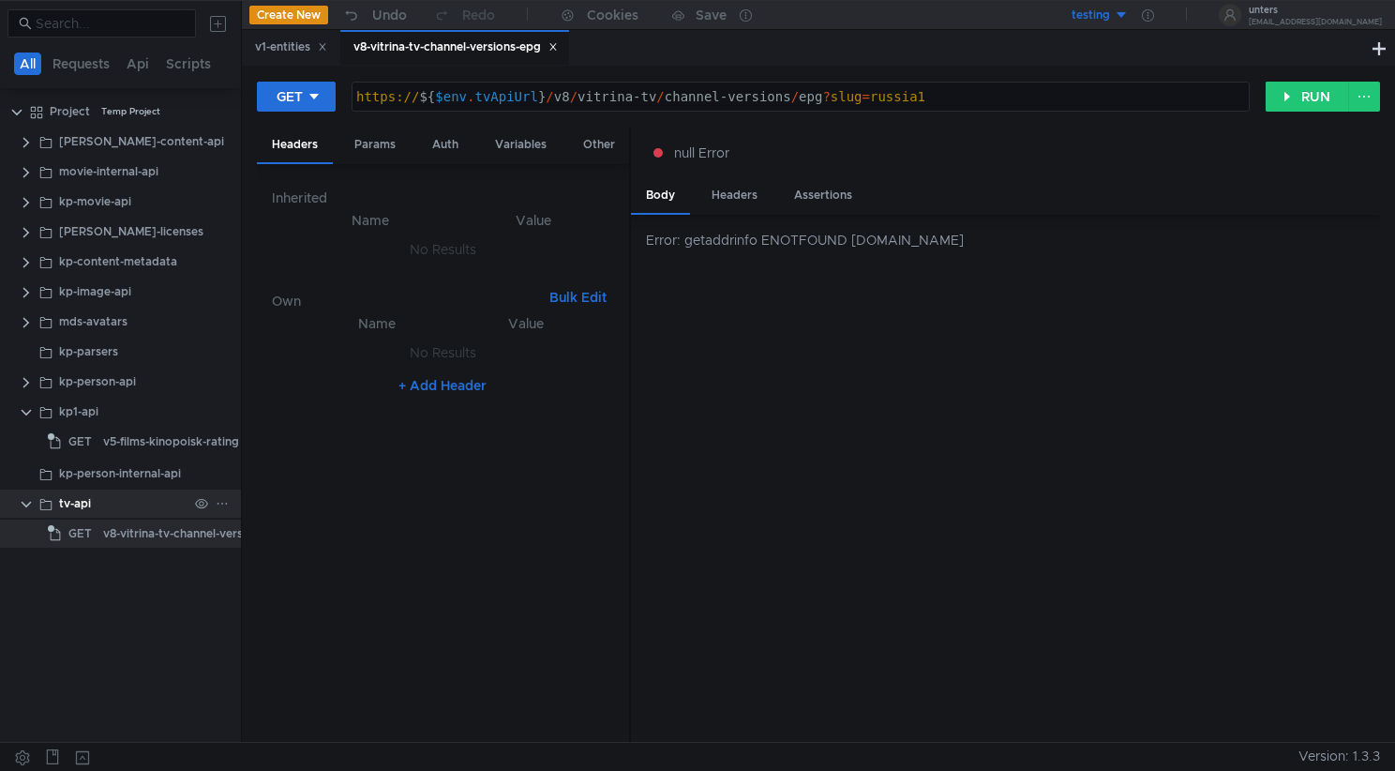
click at [90, 499] on div "tv-api" at bounding box center [75, 503] width 32 height 28
click at [164, 506] on div "tv-api" at bounding box center [123, 503] width 128 height 28
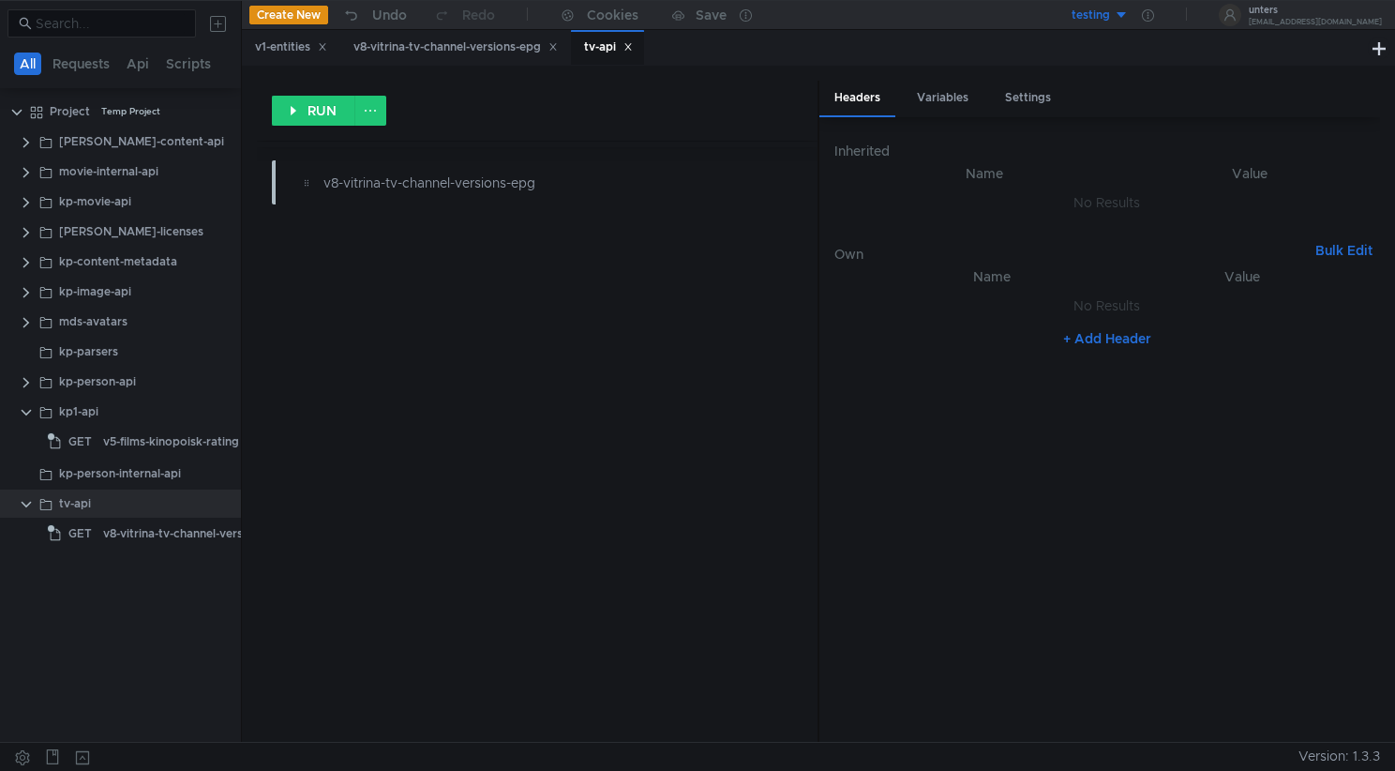
click at [1115, 337] on button "+ Add Header" at bounding box center [1107, 338] width 103 height 23
click at [963, 321] on div at bounding box center [1004, 325] width 236 height 45
type textarea "X-Ya-Service-Ticket"
click at [1197, 308] on div at bounding box center [1247, 325] width 230 height 45
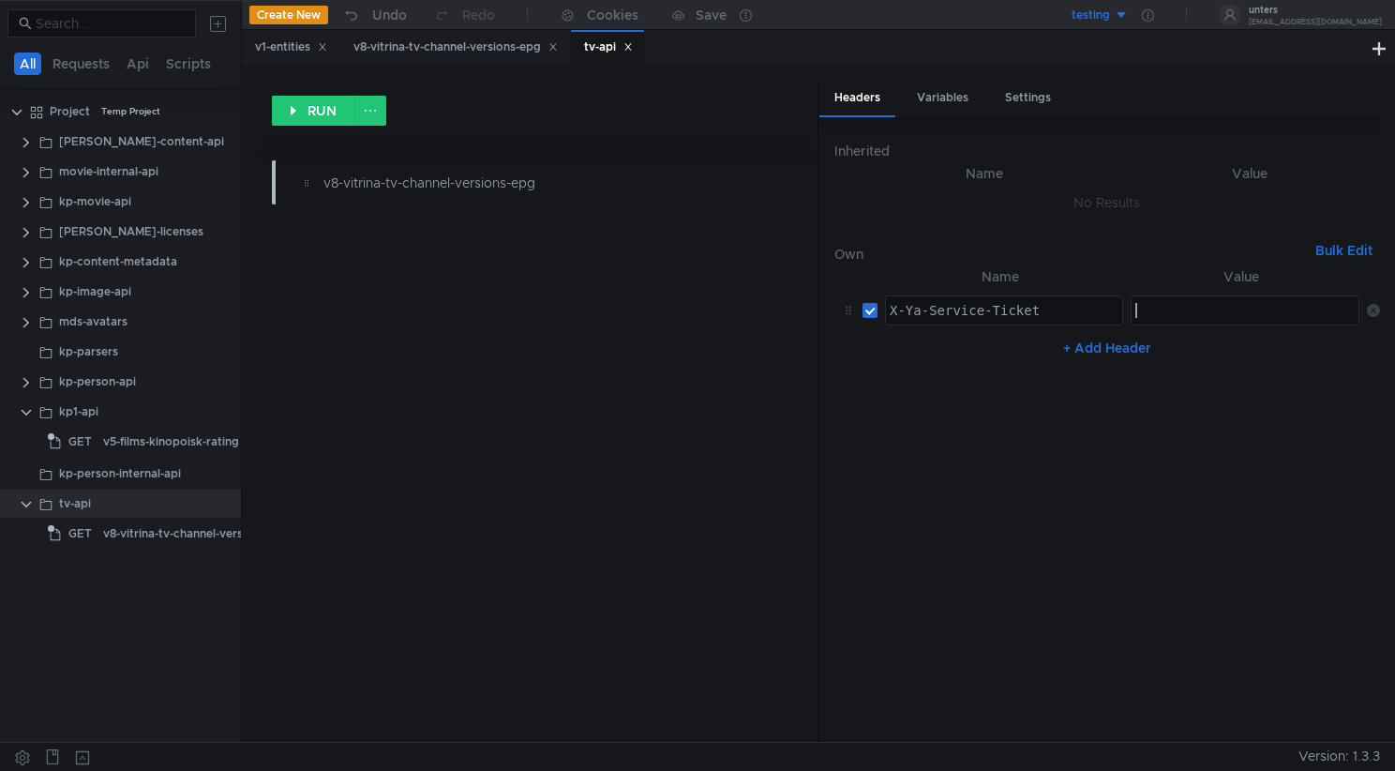
paste textarea "3:serv:CP_-ARDj9aTFBiIRCPvxexCEkHogqffUkaXU_gE:PtyAx3tAK_MNDXsIrReb5G4VzEy8jrIX…"
type textarea "3:serv:CP_-ARDj9aTFBiIRCPvxexCEkHogqffUkaXU_gE:PtyAx3tAK_MNDXsIrReb5G4VzEy8jrIX…"
click at [1121, 503] on nz-table "Name Value X-Ya-Service-Ticket X-Ya-Service-Ticket הההההההההההההההההההההההההההה…" at bounding box center [1107, 495] width 546 height 460
click at [1092, 343] on button "+ Add Header" at bounding box center [1107, 348] width 103 height 23
click at [938, 344] on div at bounding box center [1004, 355] width 236 height 28
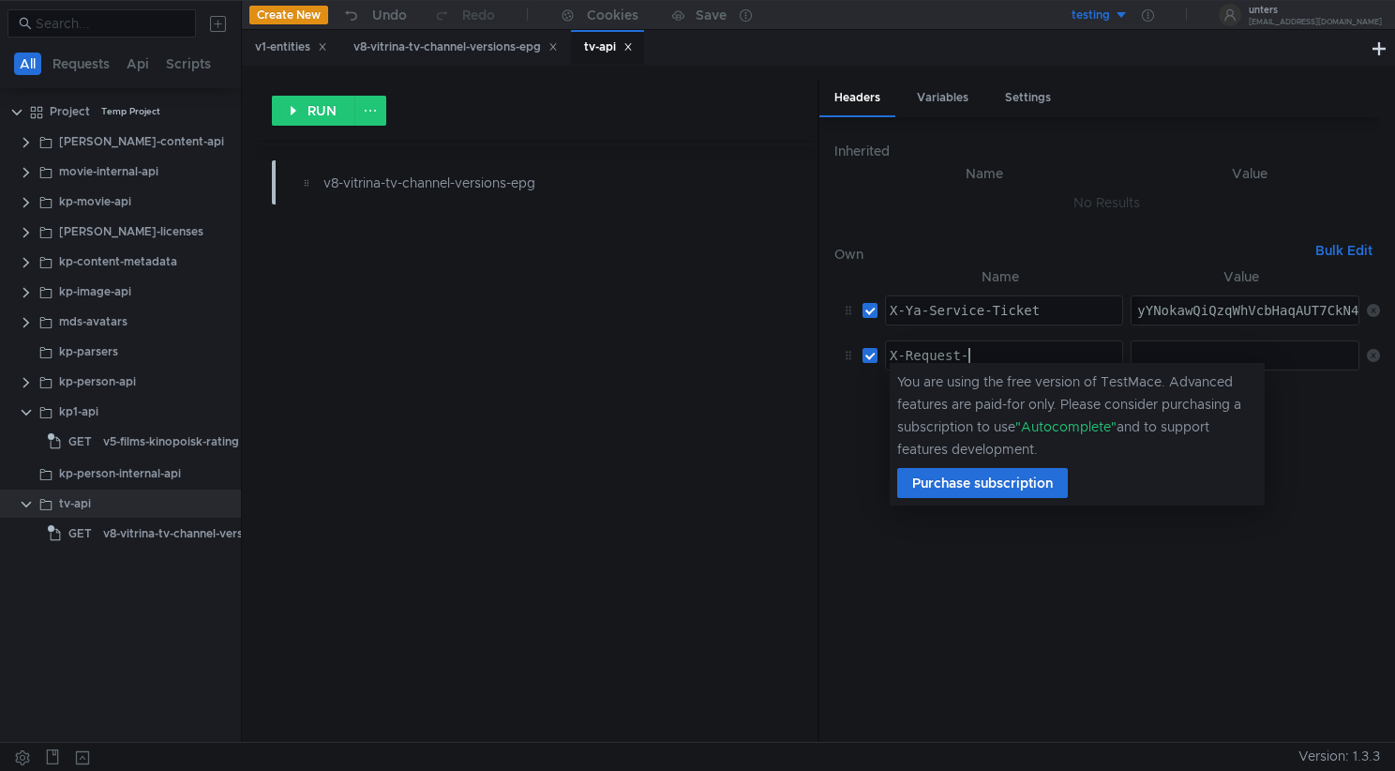
scroll to position [0, 6]
type textarea "X-Request-Id"
click at [1165, 359] on div at bounding box center [1247, 370] width 230 height 45
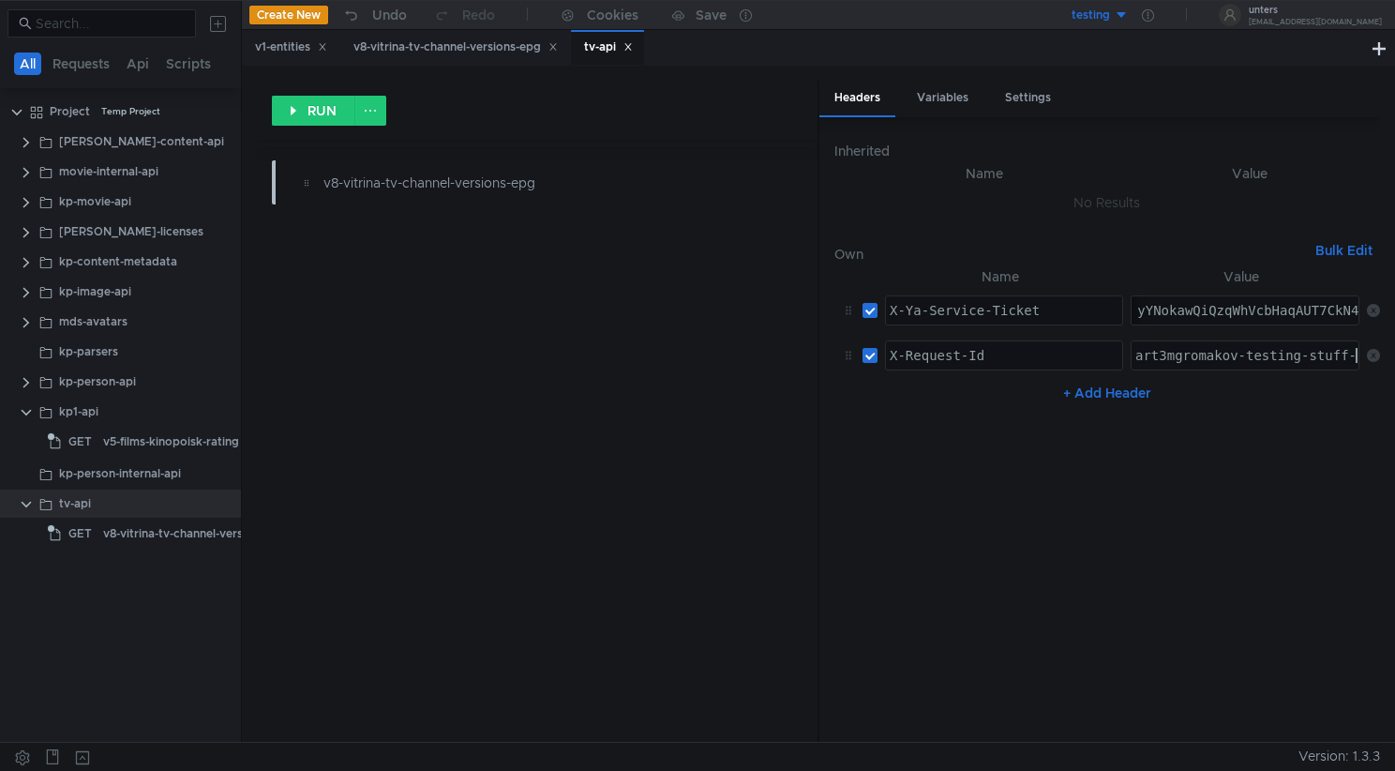
scroll to position [0, 15]
type textarea "art3mgromakov-testing-stuff-1"
click at [1068, 543] on nz-table "Name Value X-Ya-Service-Ticket X-Ya-Service-Ticket הההההההההההההההההההההההההההה…" at bounding box center [1107, 495] width 546 height 460
click at [170, 531] on div "v8-vitrina-tv-channel-versions-epg" at bounding box center [197, 533] width 188 height 28
click at [169, 531] on div "v8-vitrina-tv-channel-versions-epg" at bounding box center [197, 533] width 188 height 28
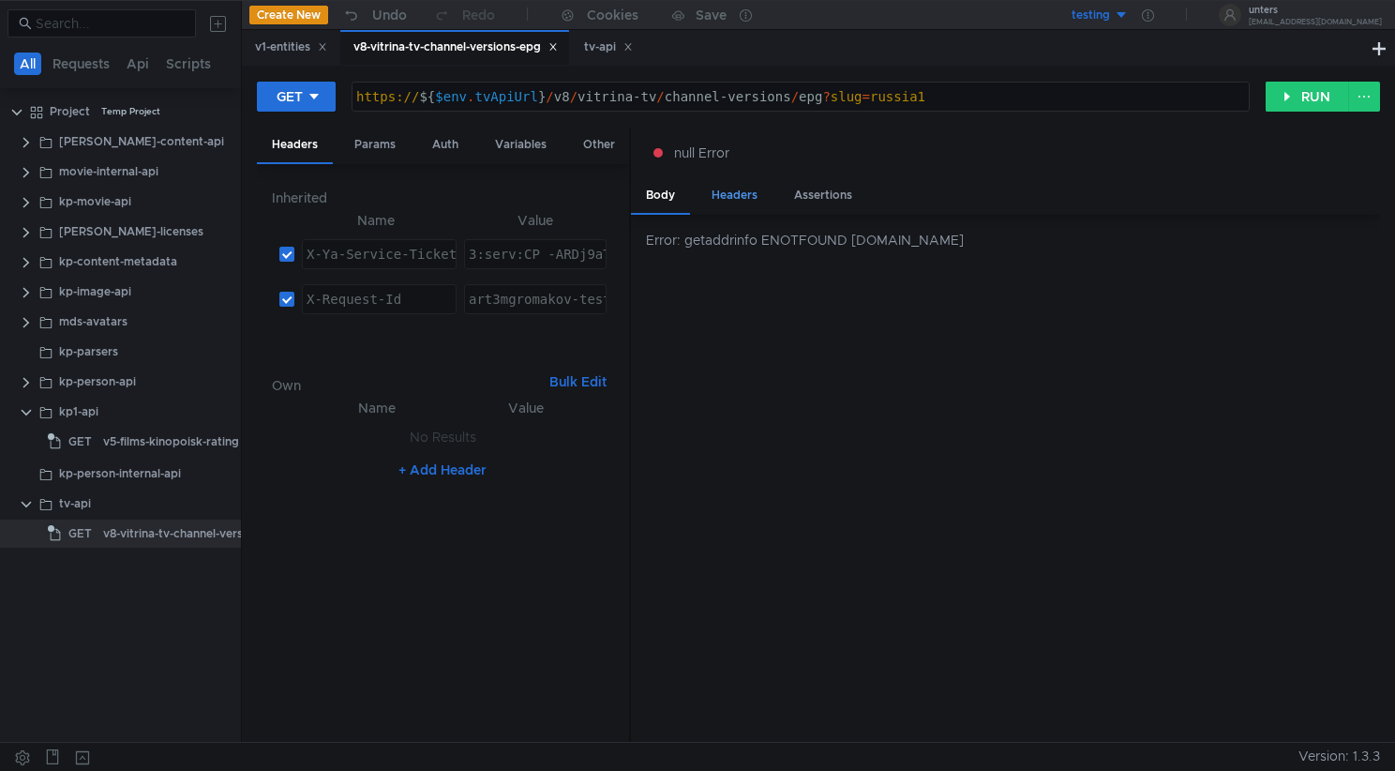
click at [737, 198] on div "Headers" at bounding box center [735, 195] width 76 height 35
click at [828, 470] on div "No data" at bounding box center [1005, 479] width 749 height 528
click at [850, 371] on div "No data" at bounding box center [1005, 479] width 749 height 528
click at [1296, 90] on button "RUN" at bounding box center [1307, 97] width 83 height 30
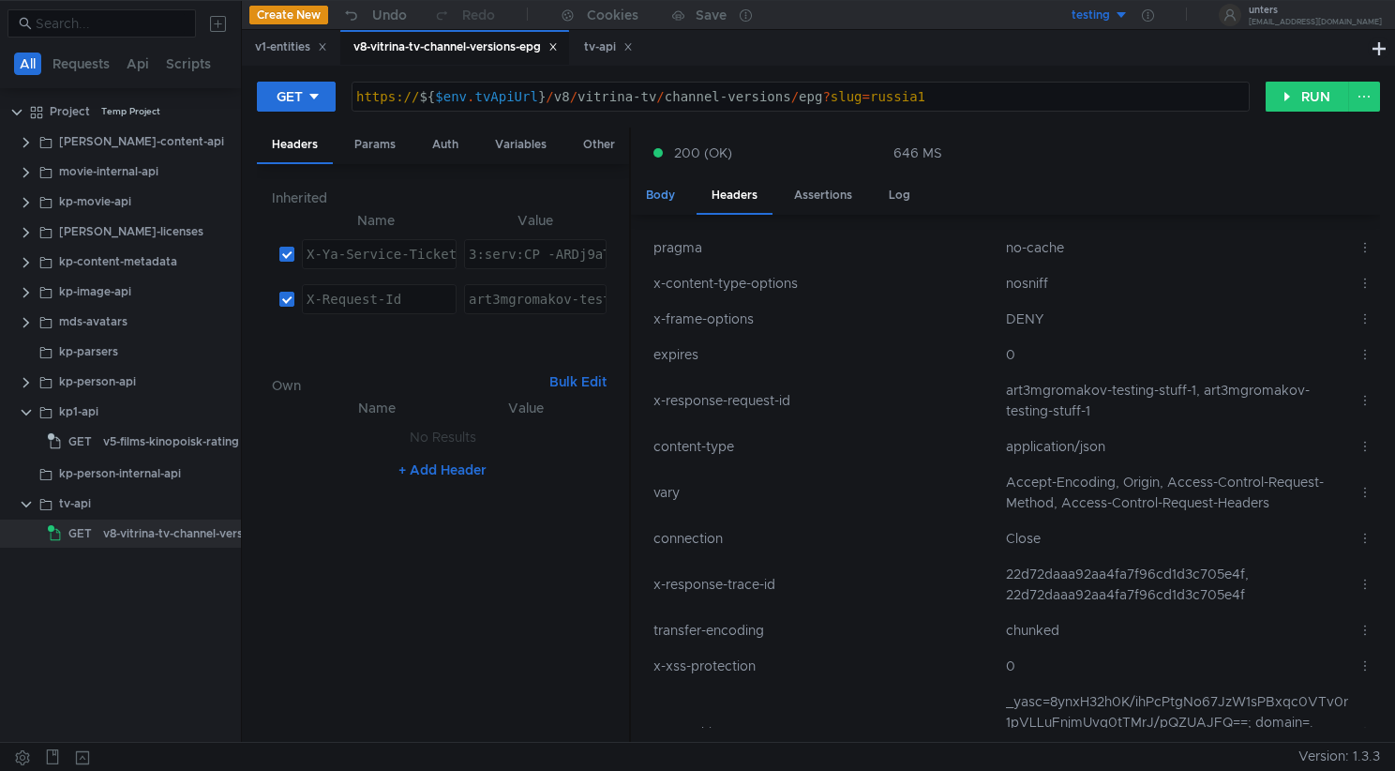
click at [676, 196] on div "Body" at bounding box center [660, 195] width 59 height 35
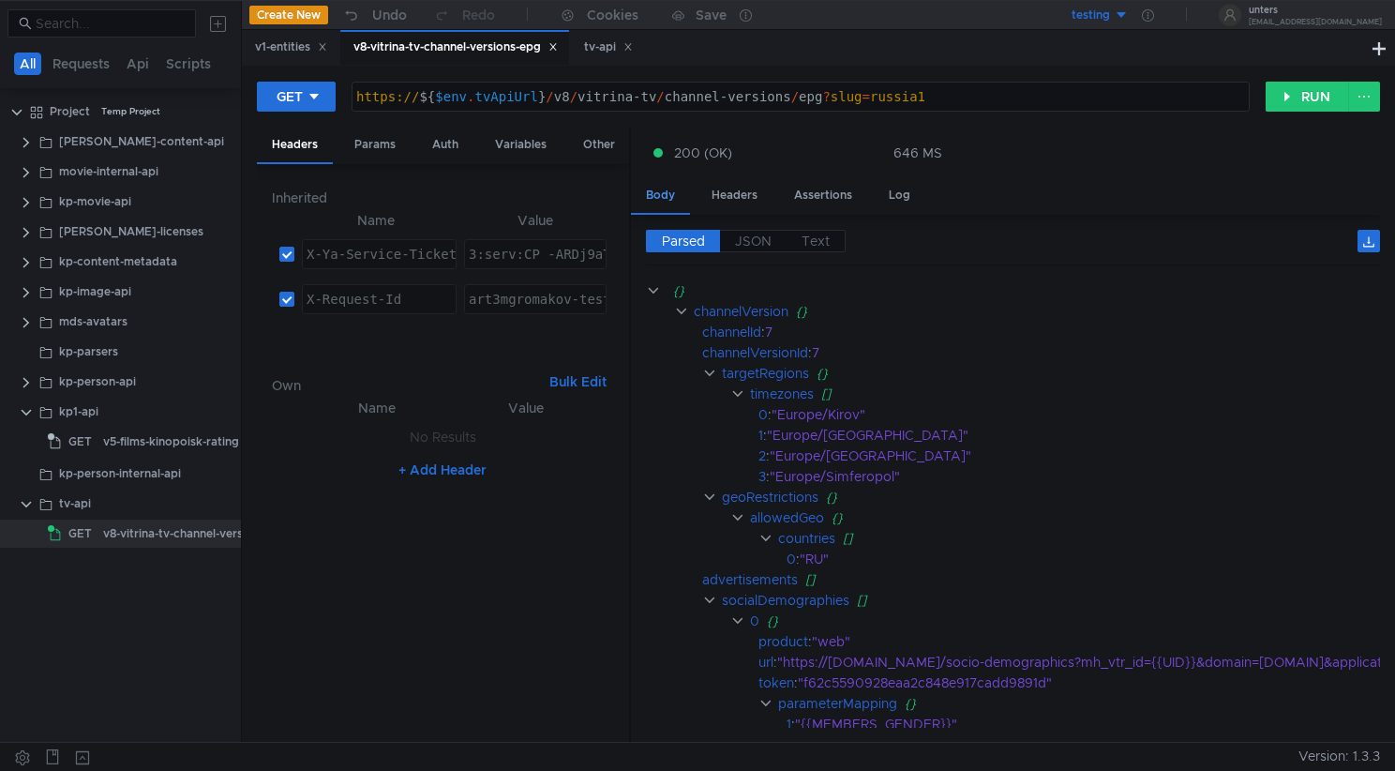
click at [652, 189] on div "Body" at bounding box center [660, 196] width 59 height 37
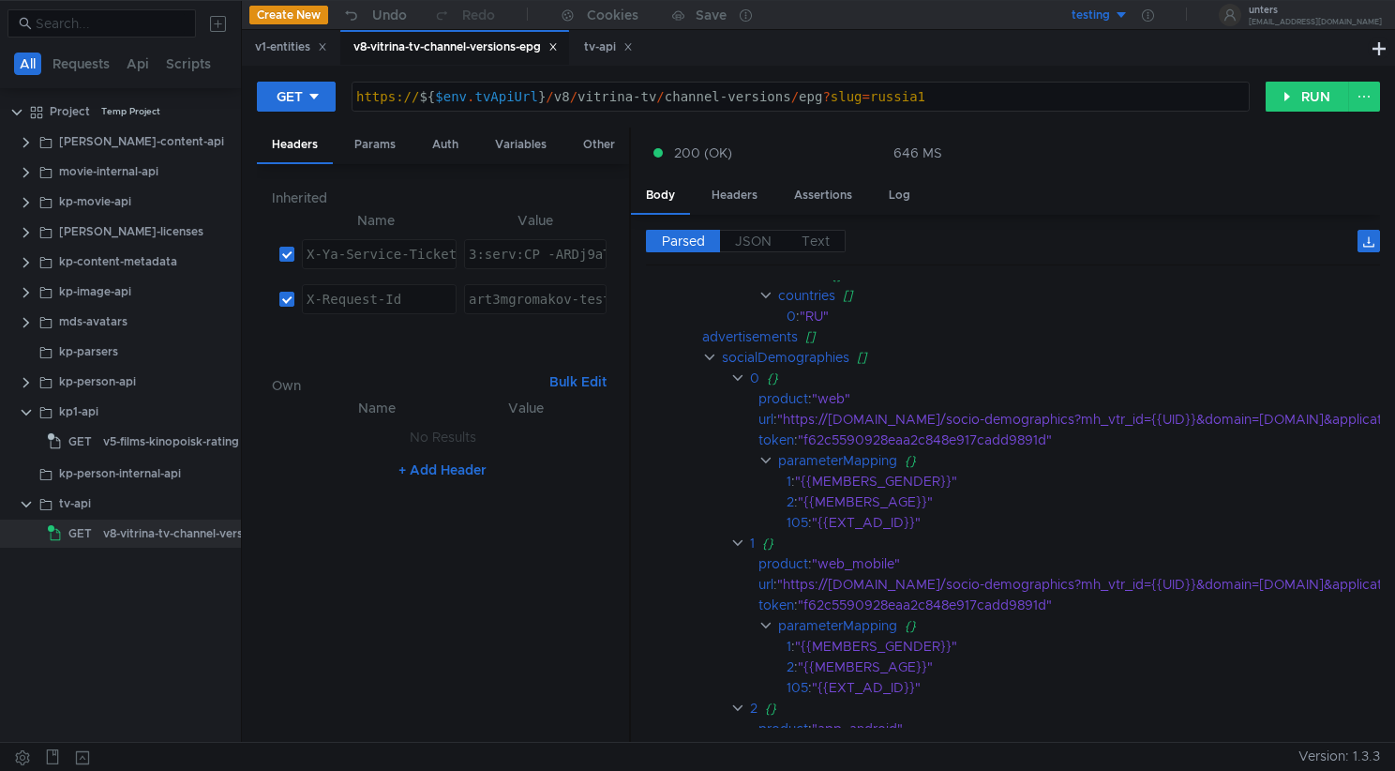
scroll to position [254, 0]
click at [766, 459] on clr-icon at bounding box center [765, 460] width 15 height 15
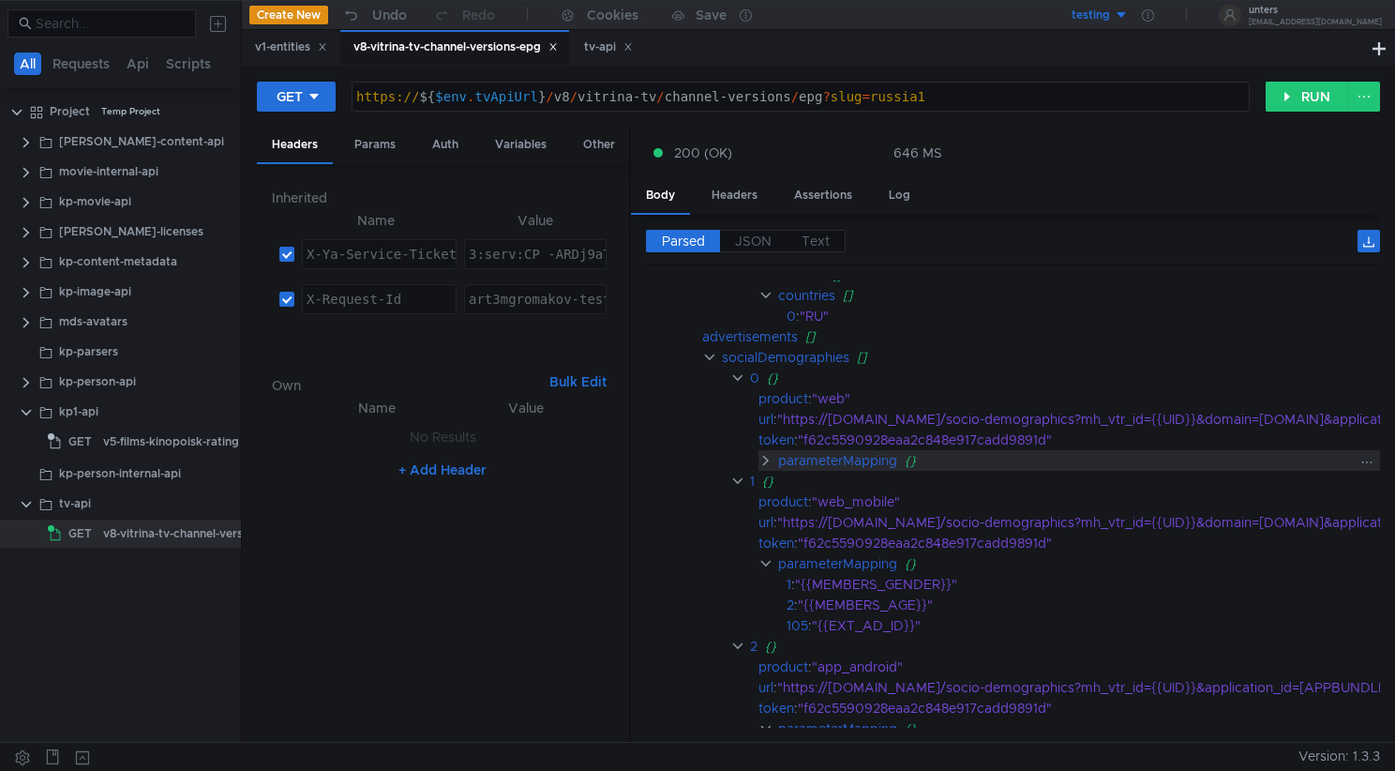
click at [766, 459] on clr-icon at bounding box center [765, 460] width 15 height 15
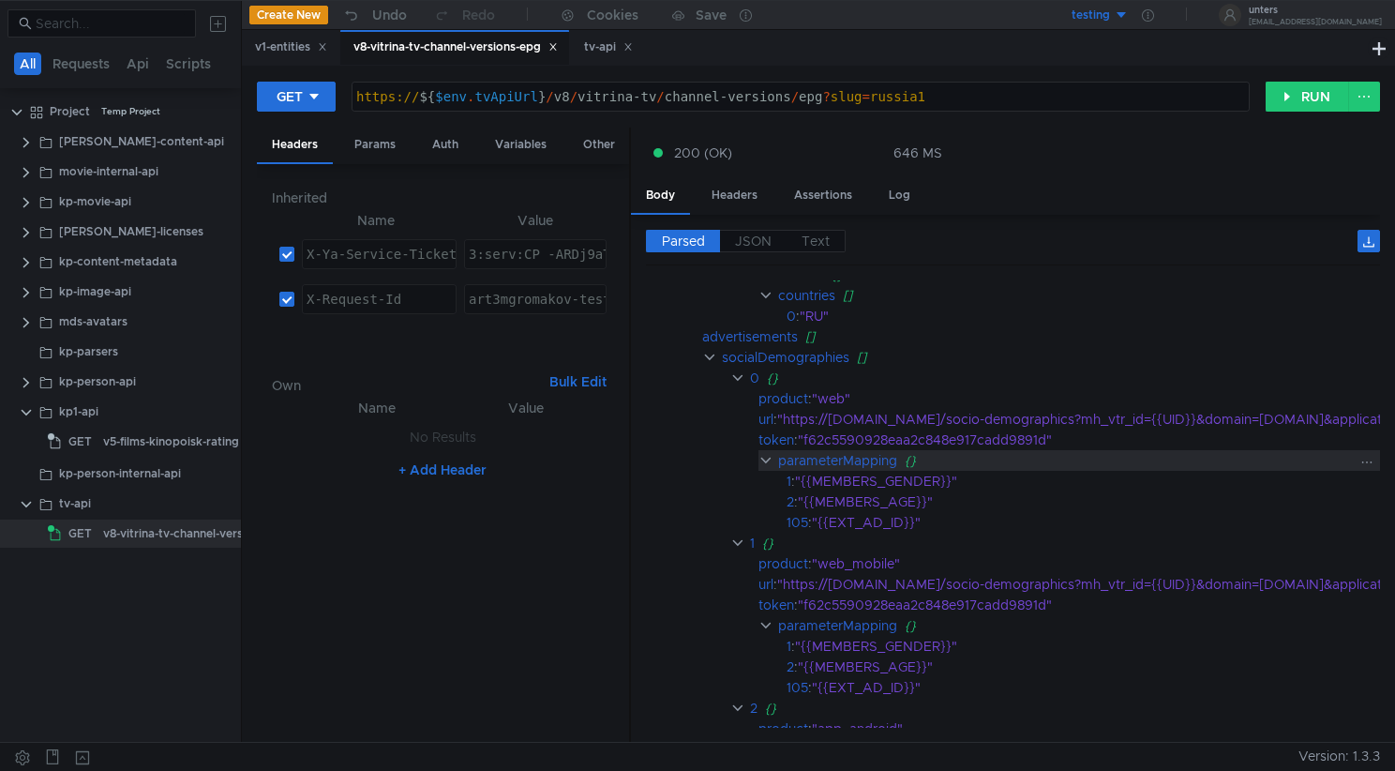
click at [766, 458] on clr-icon at bounding box center [765, 460] width 15 height 15
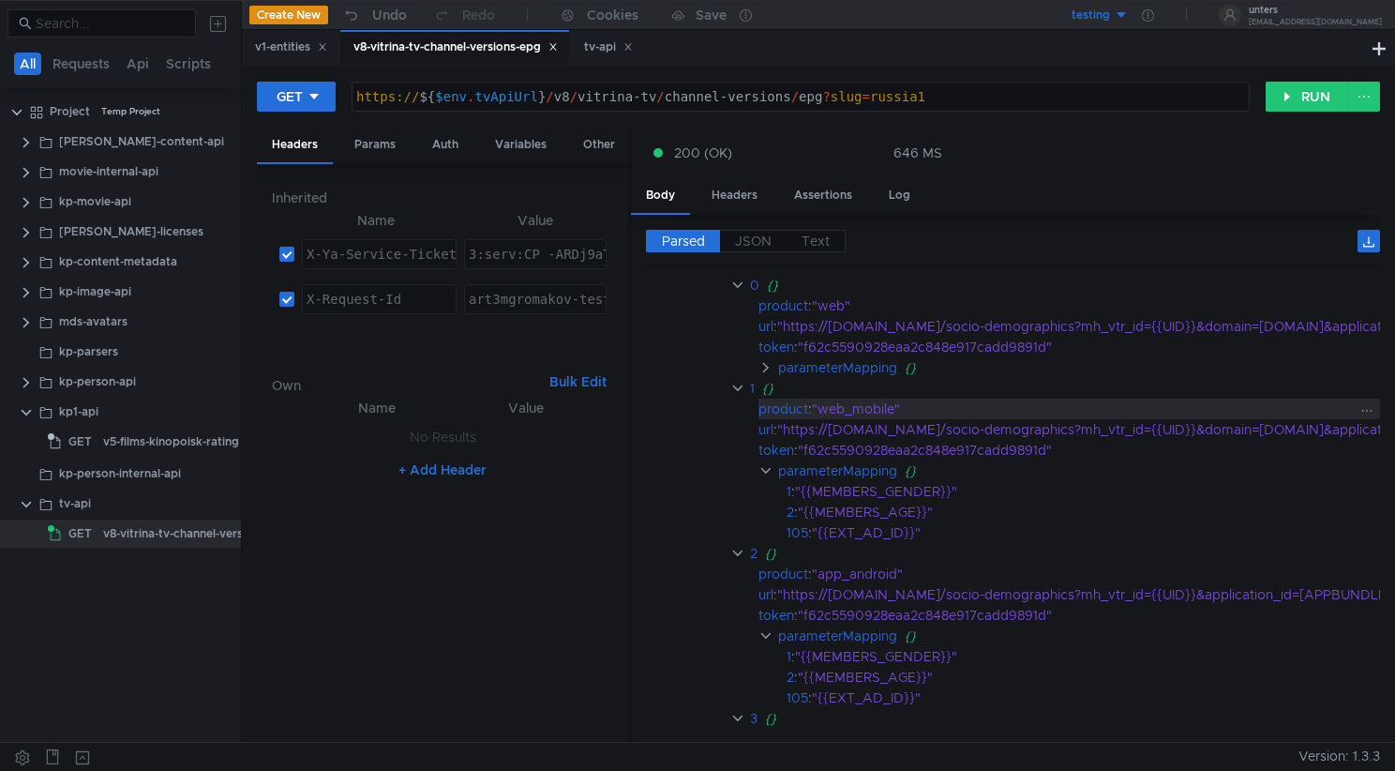
scroll to position [360, 0]
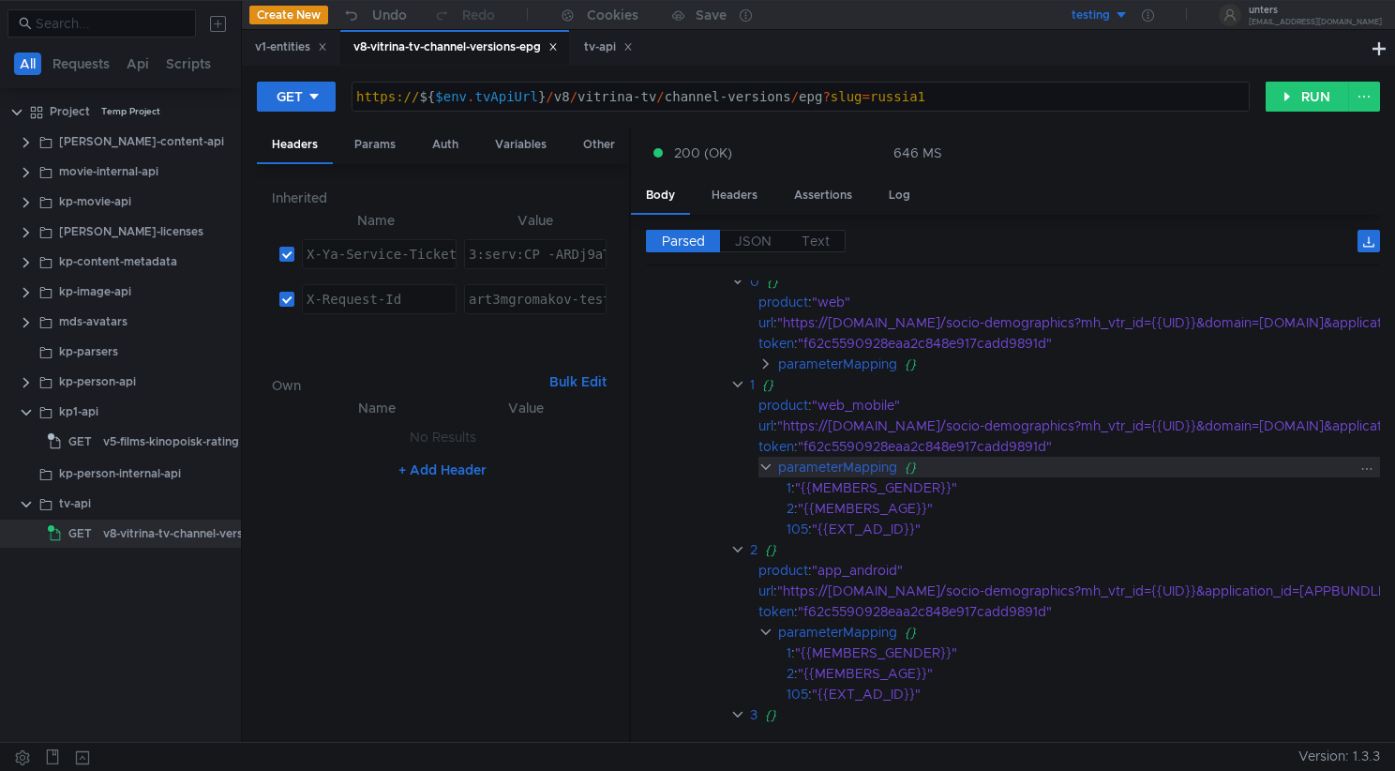
click at [764, 466] on clr-icon at bounding box center [765, 466] width 15 height 15
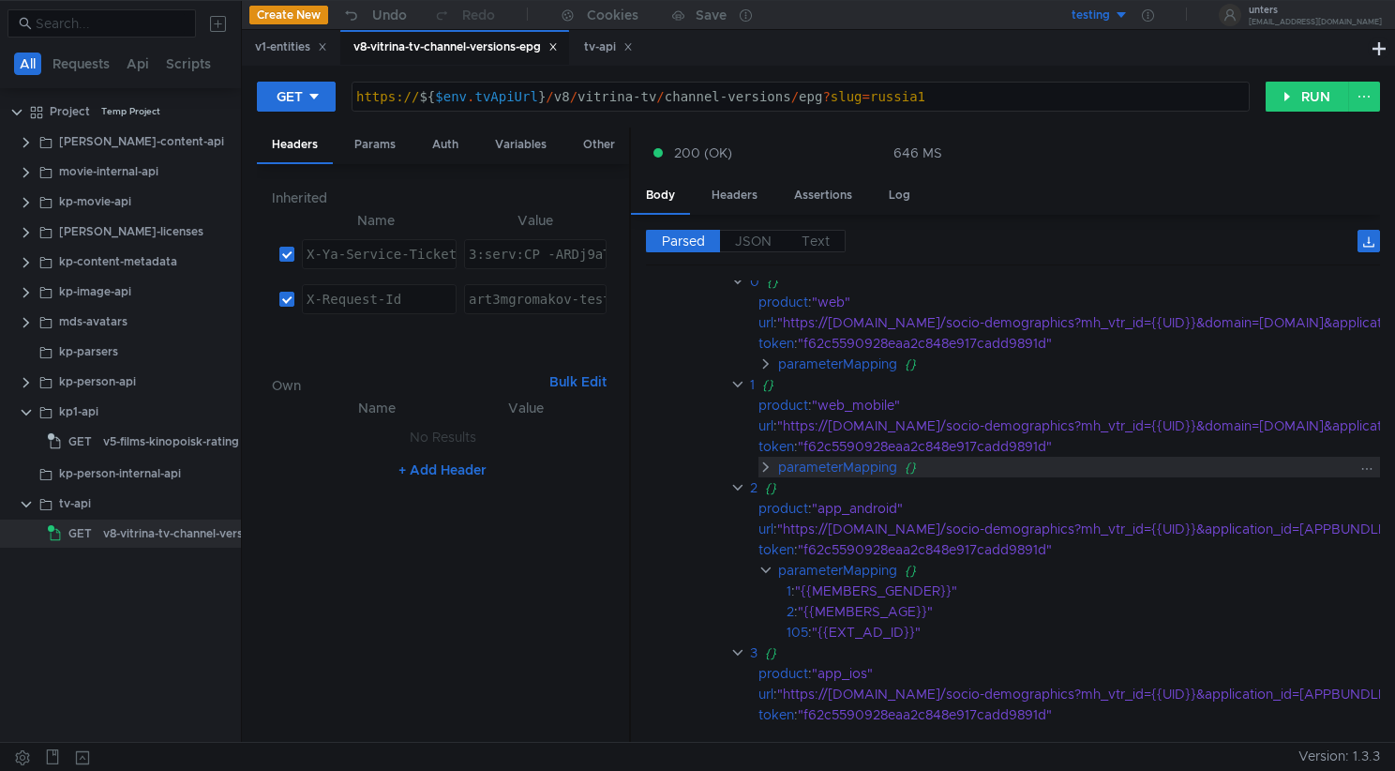
click at [764, 469] on clr-icon at bounding box center [765, 466] width 15 height 15
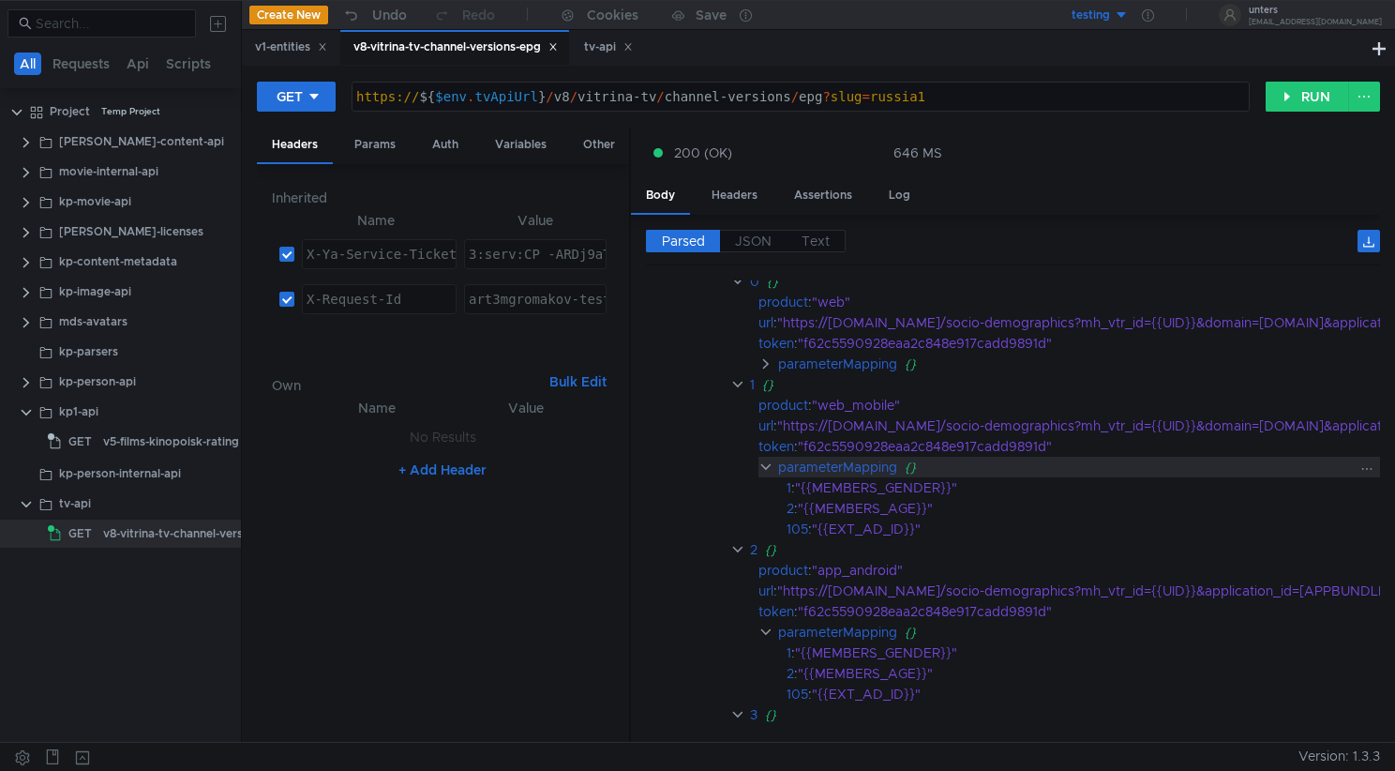
click at [764, 468] on clr-icon at bounding box center [765, 466] width 15 height 15
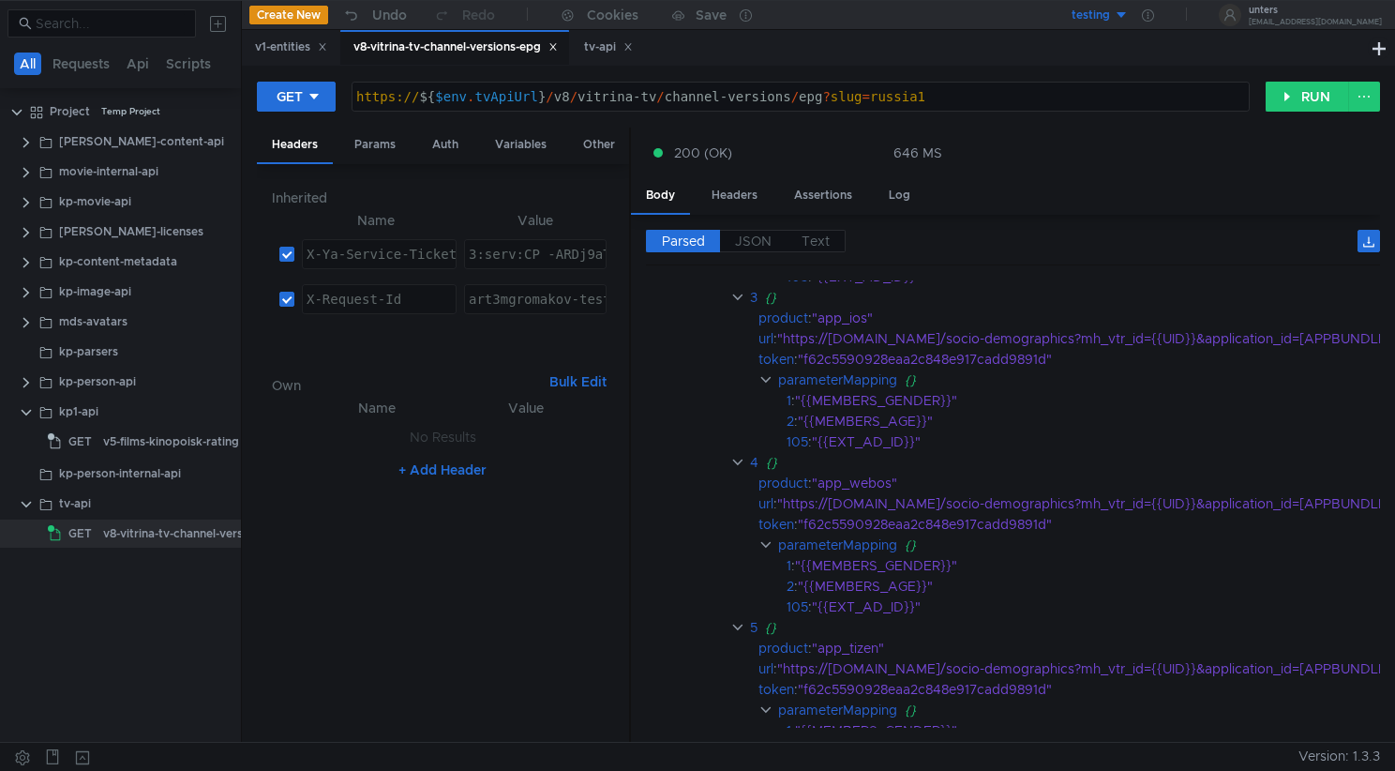
scroll to position [747, 0]
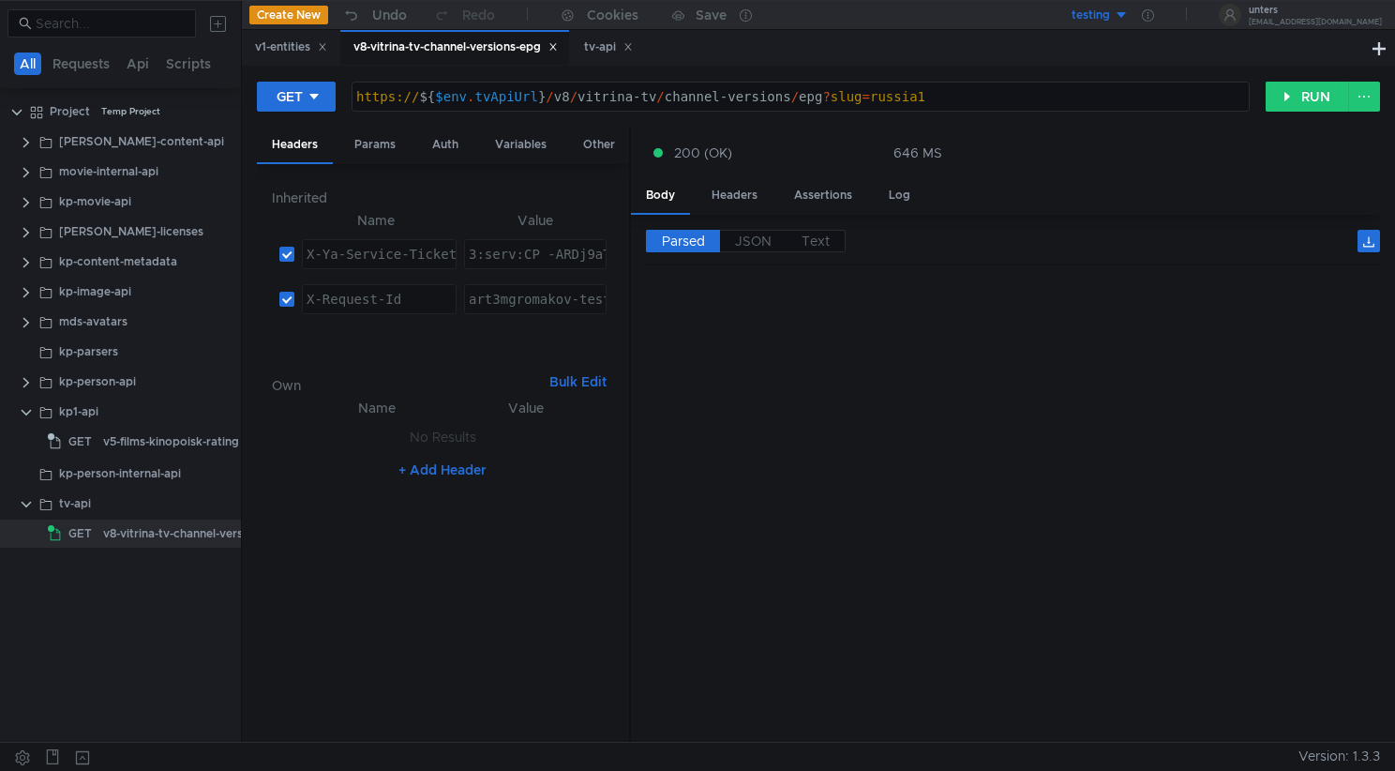
scroll to position [747, 0]
